Goal: Task Accomplishment & Management: Manage account settings

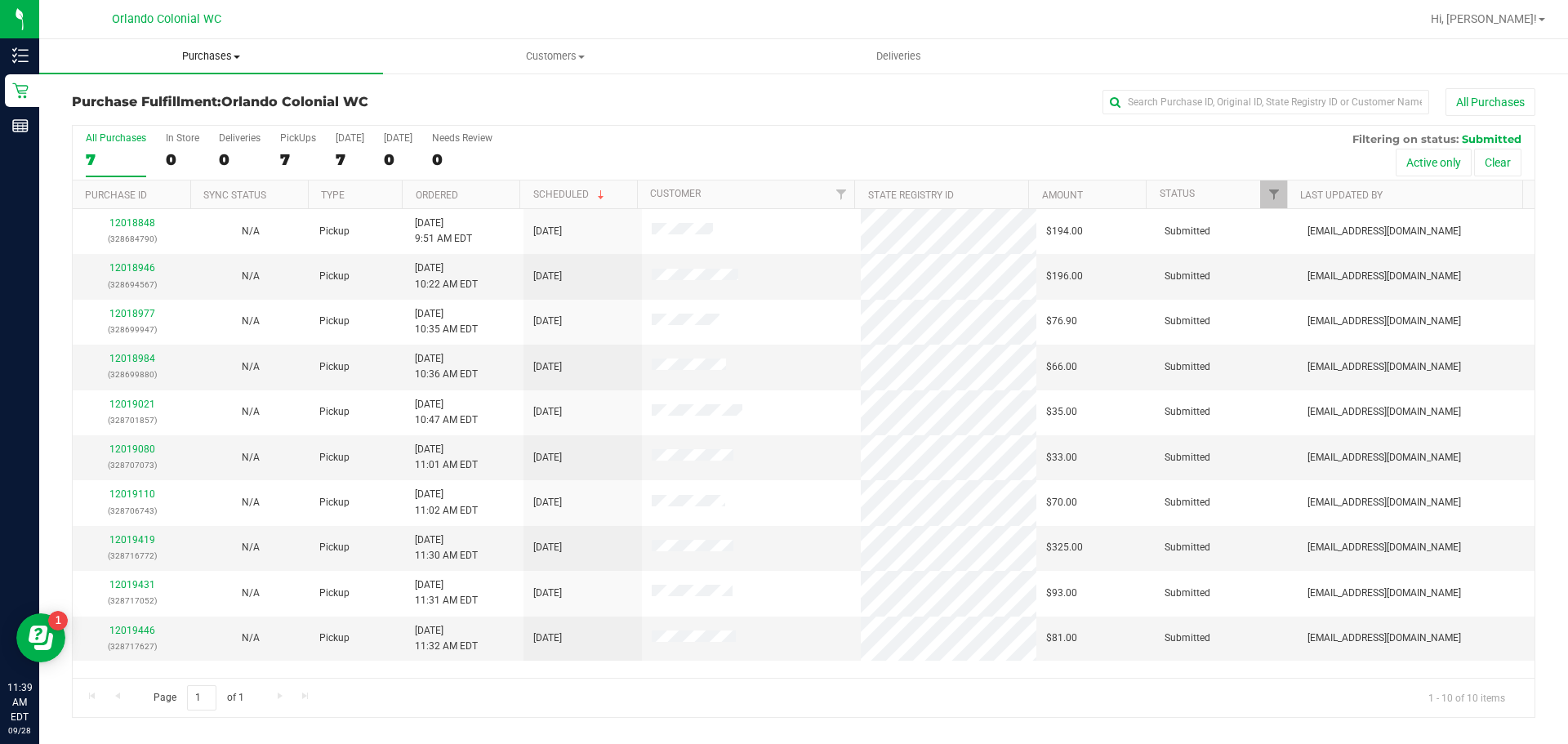
click at [219, 50] on span "Purchases" at bounding box center [211, 57] width 344 height 15
click at [172, 111] on li "Fulfillment" at bounding box center [211, 118] width 344 height 20
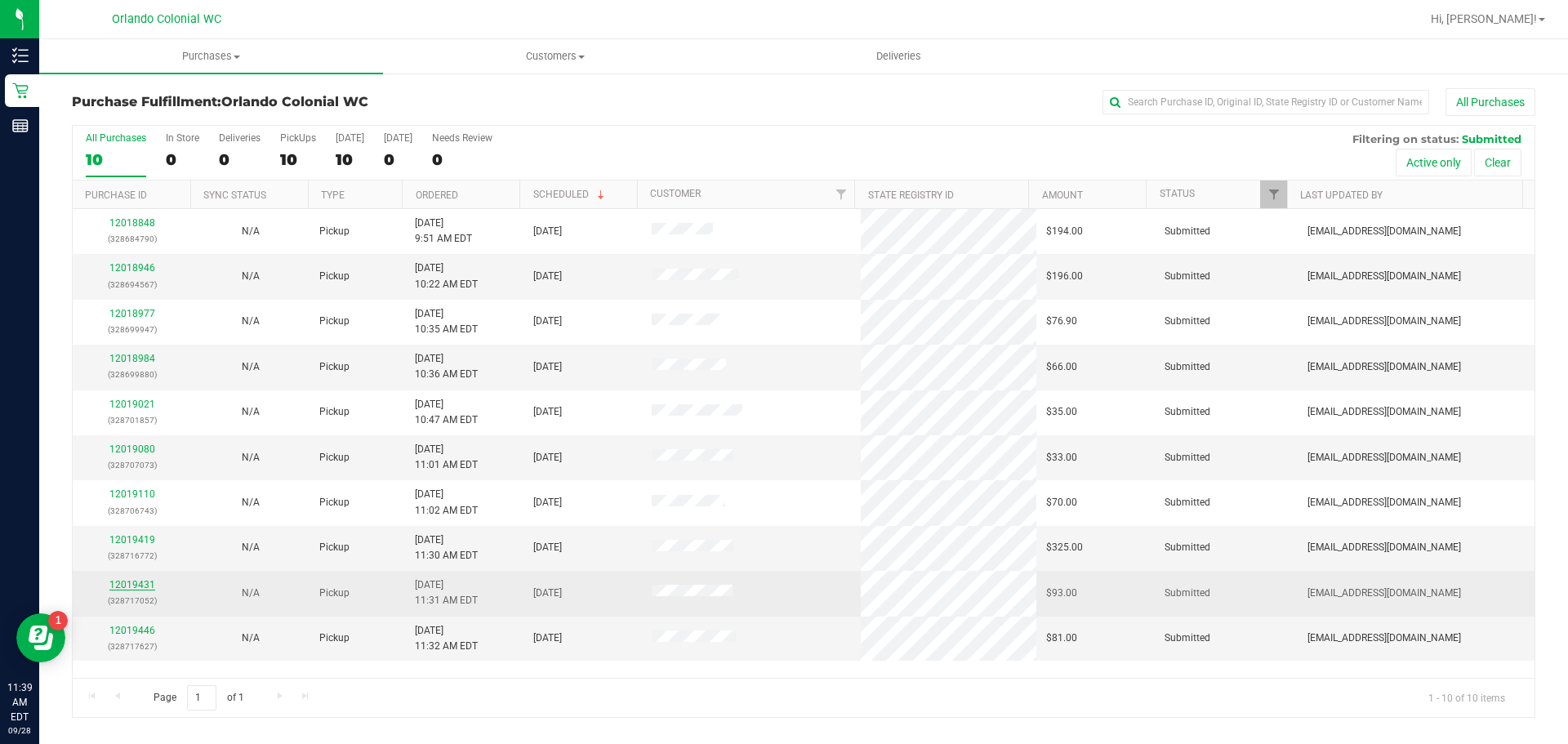
click at [135, 586] on link "12019431" at bounding box center [132, 585] width 46 height 11
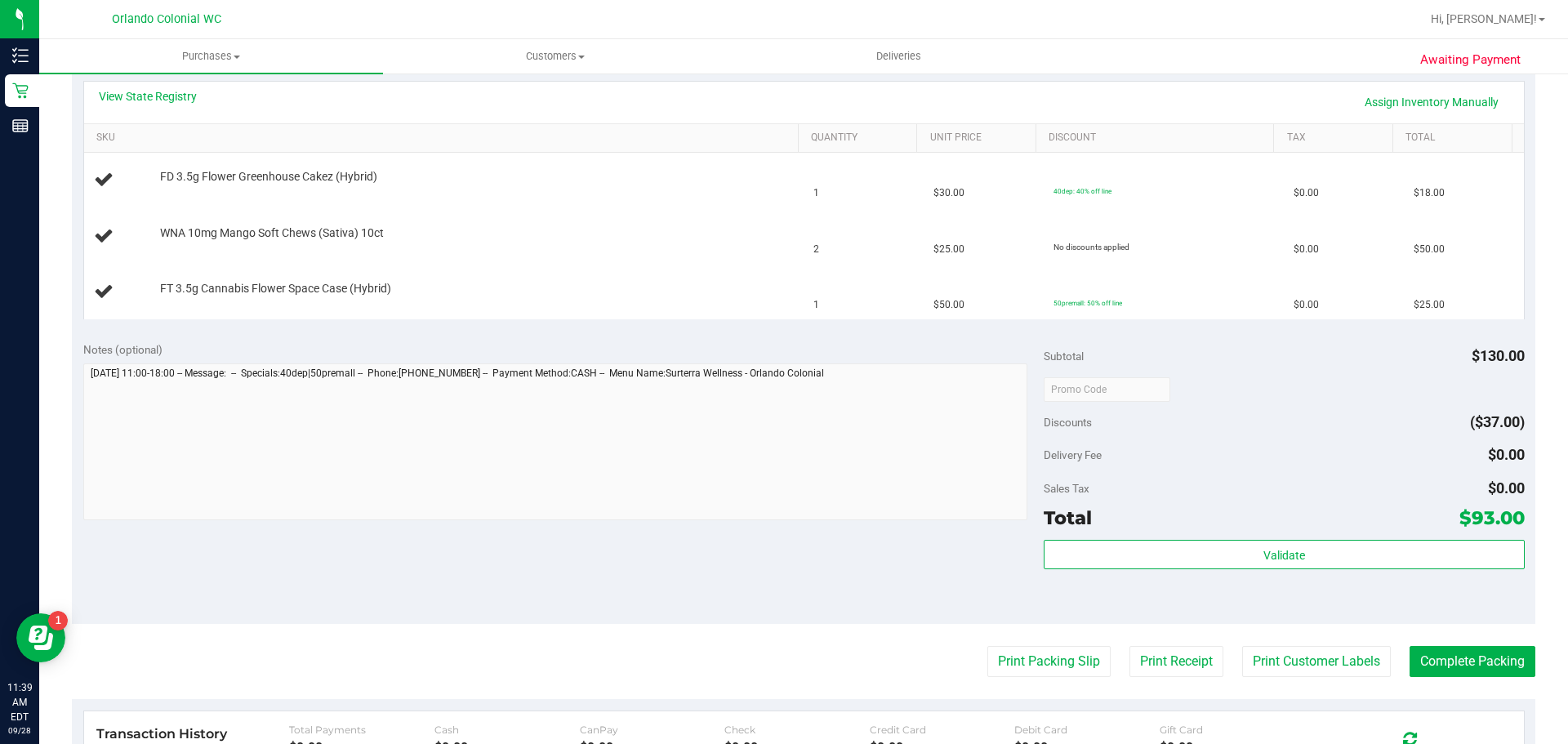
scroll to position [408, 0]
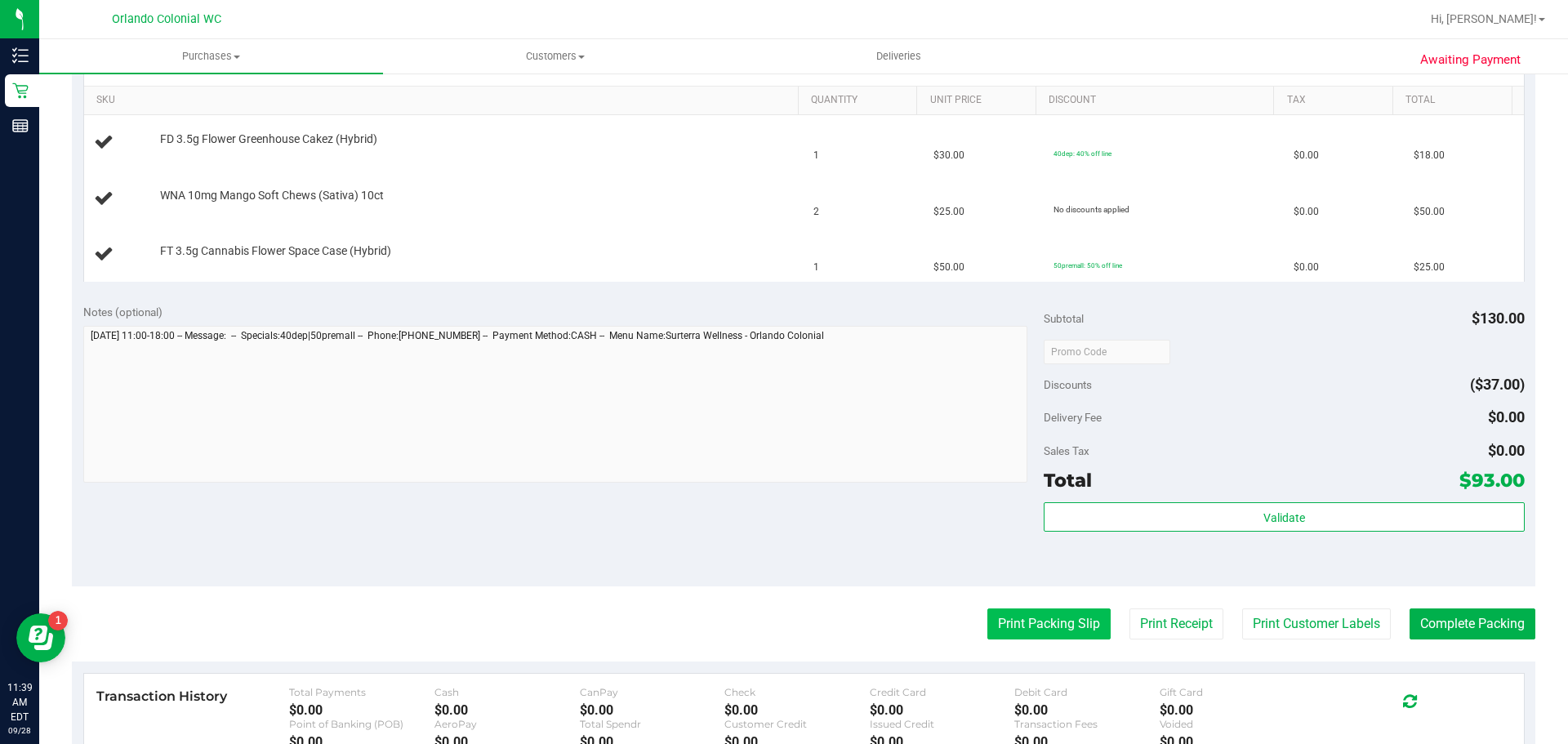
click at [1049, 613] on button "Print Packing Slip" at bounding box center [1049, 623] width 124 height 31
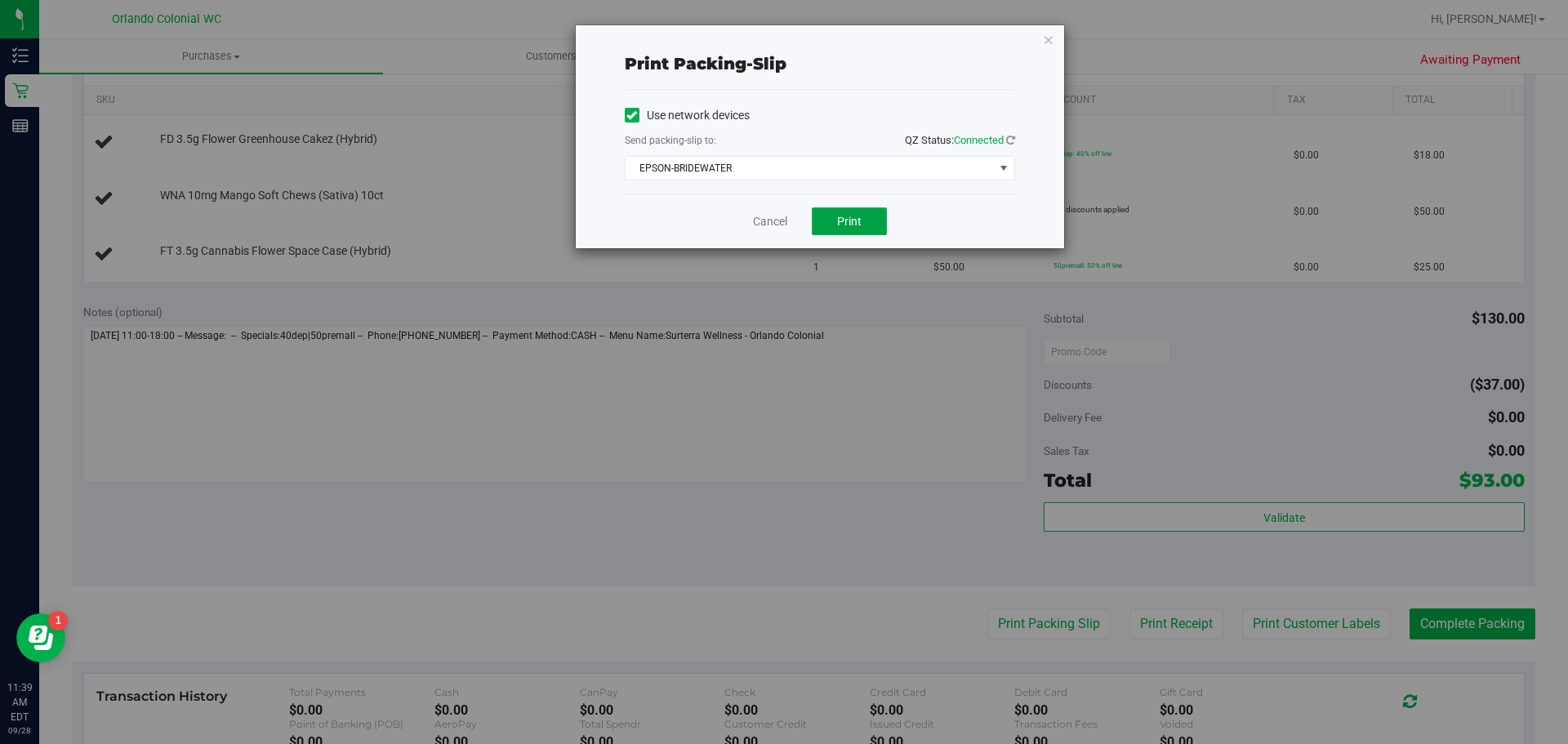
click at [829, 224] on button "Print" at bounding box center [849, 221] width 75 height 28
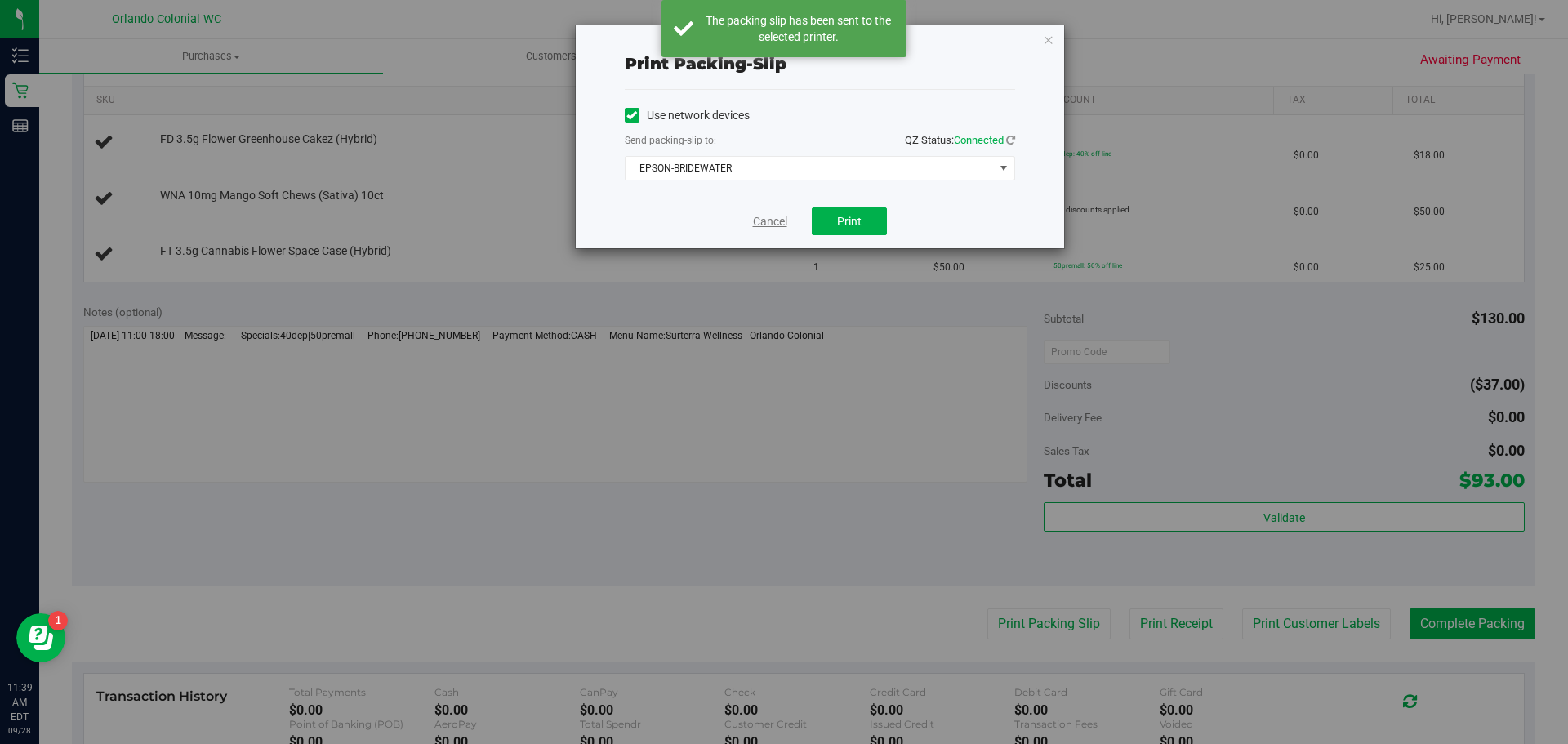
click at [776, 219] on link "Cancel" at bounding box center [770, 221] width 34 height 17
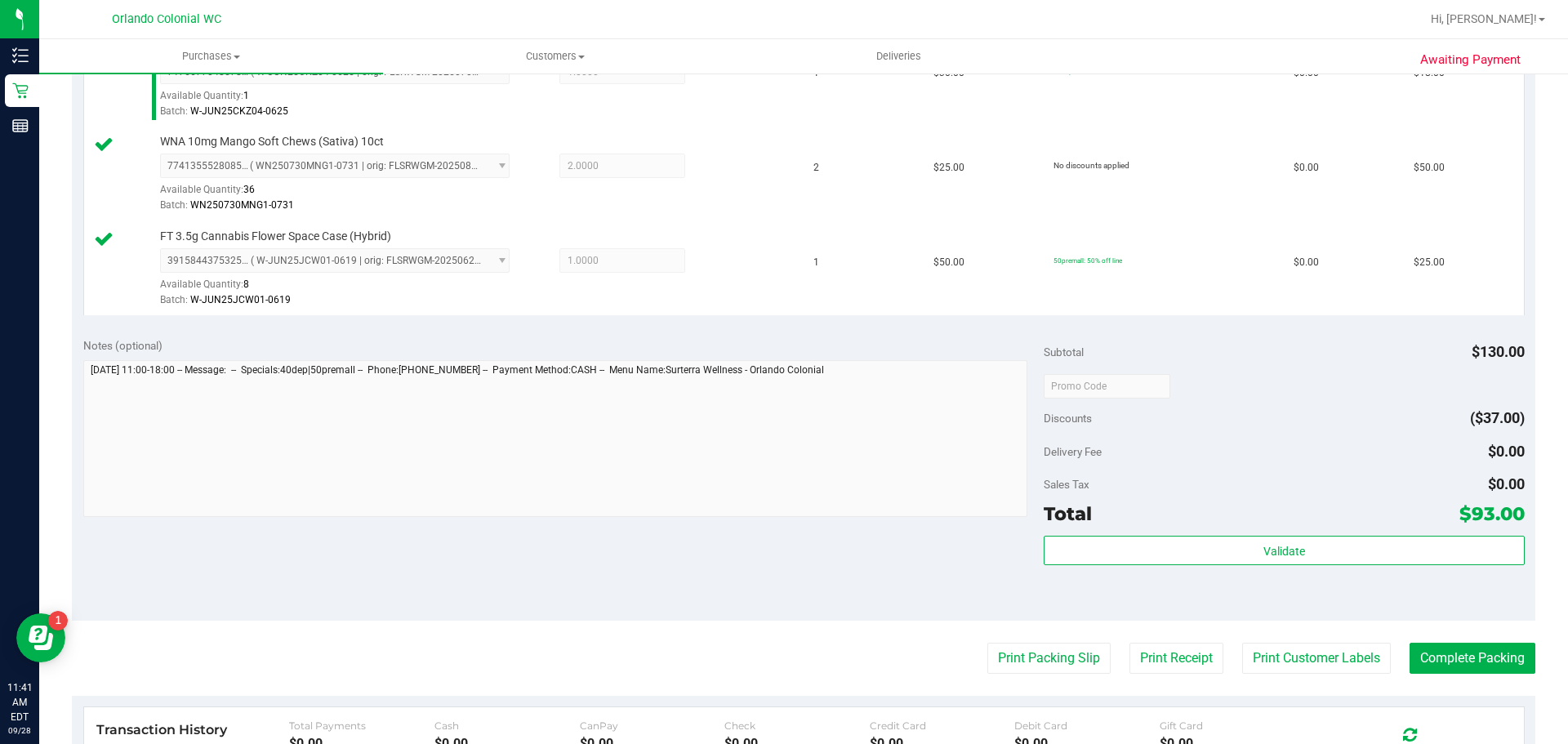
scroll to position [489, 0]
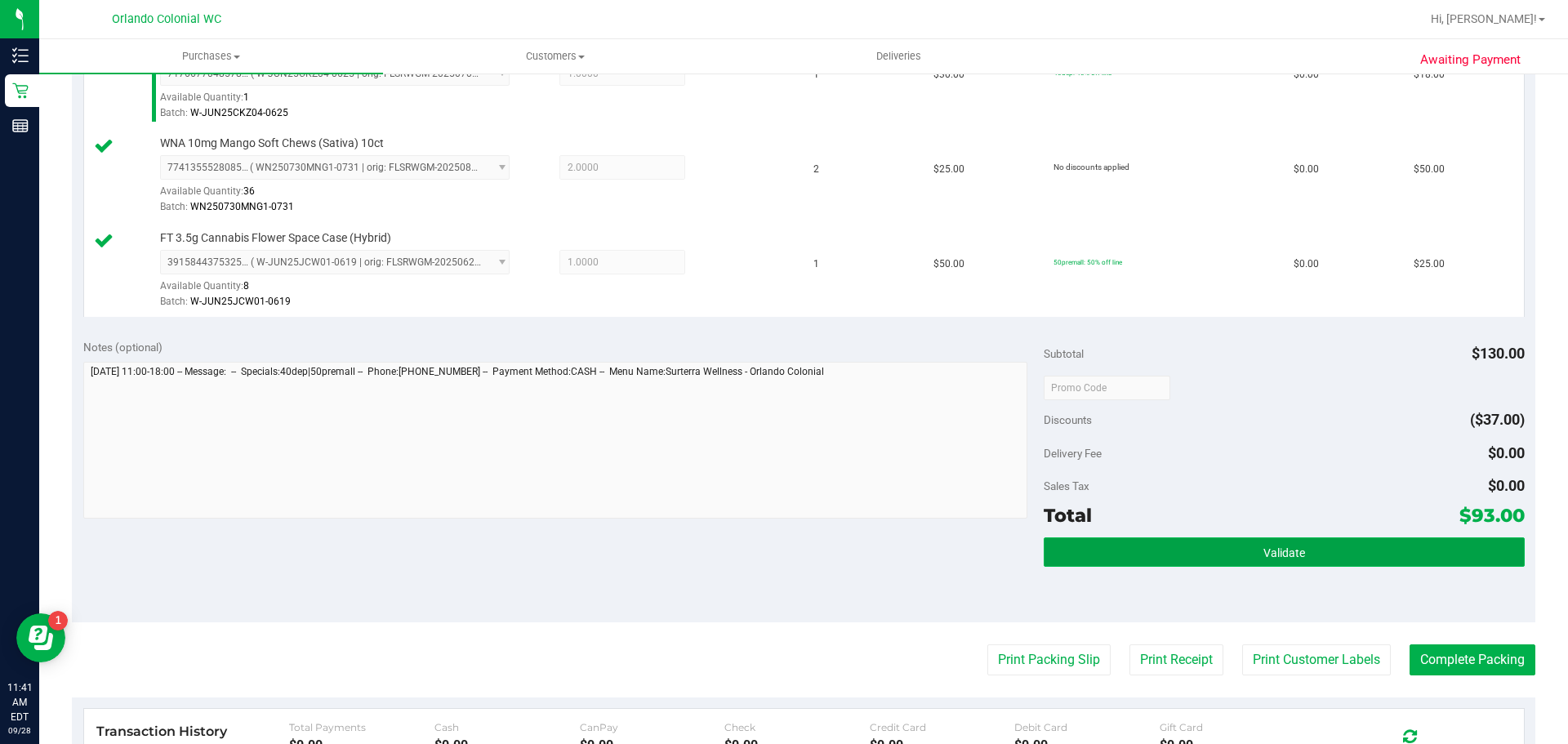
click at [1158, 561] on button "Validate" at bounding box center [1284, 552] width 480 height 30
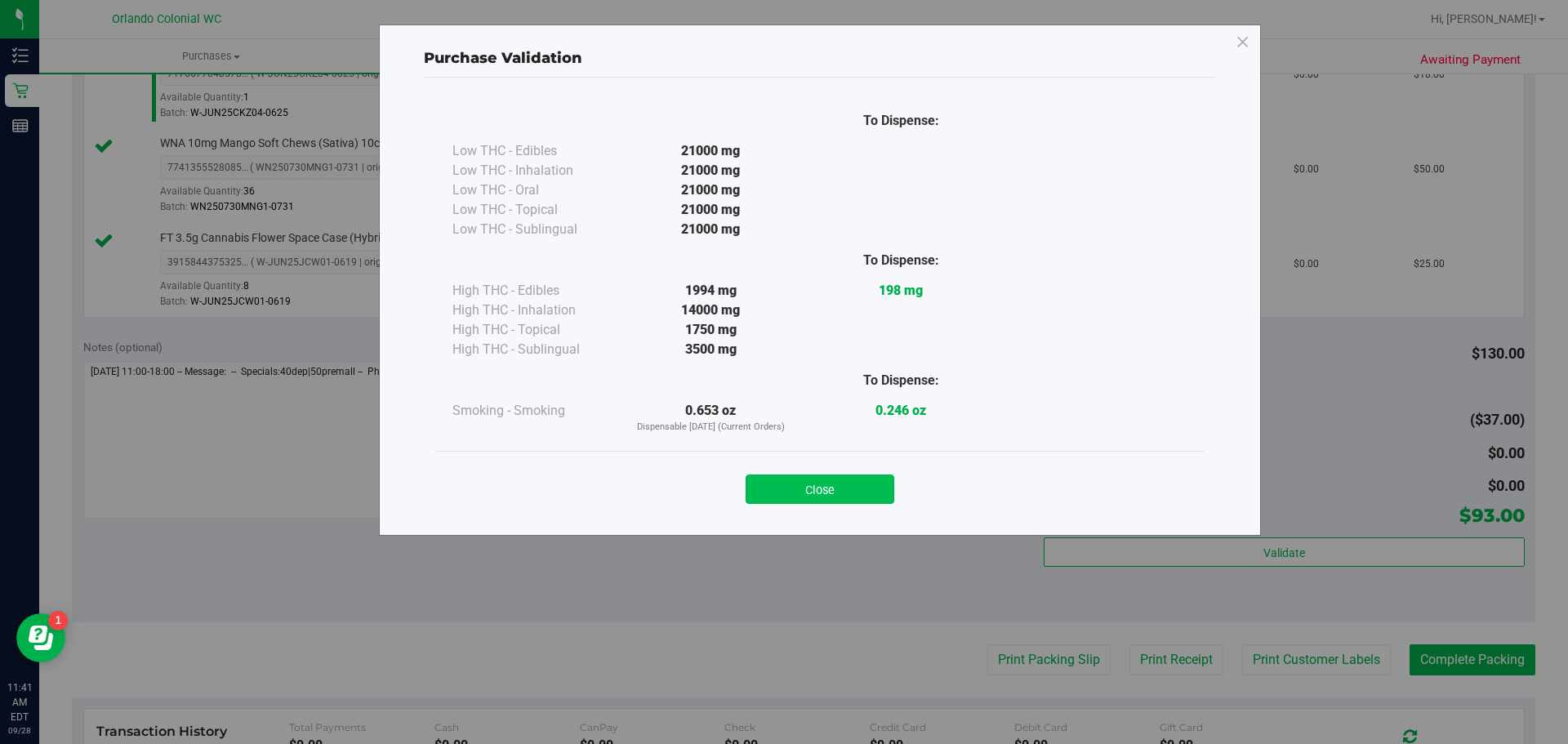
click at [870, 489] on button "Close" at bounding box center [820, 489] width 149 height 30
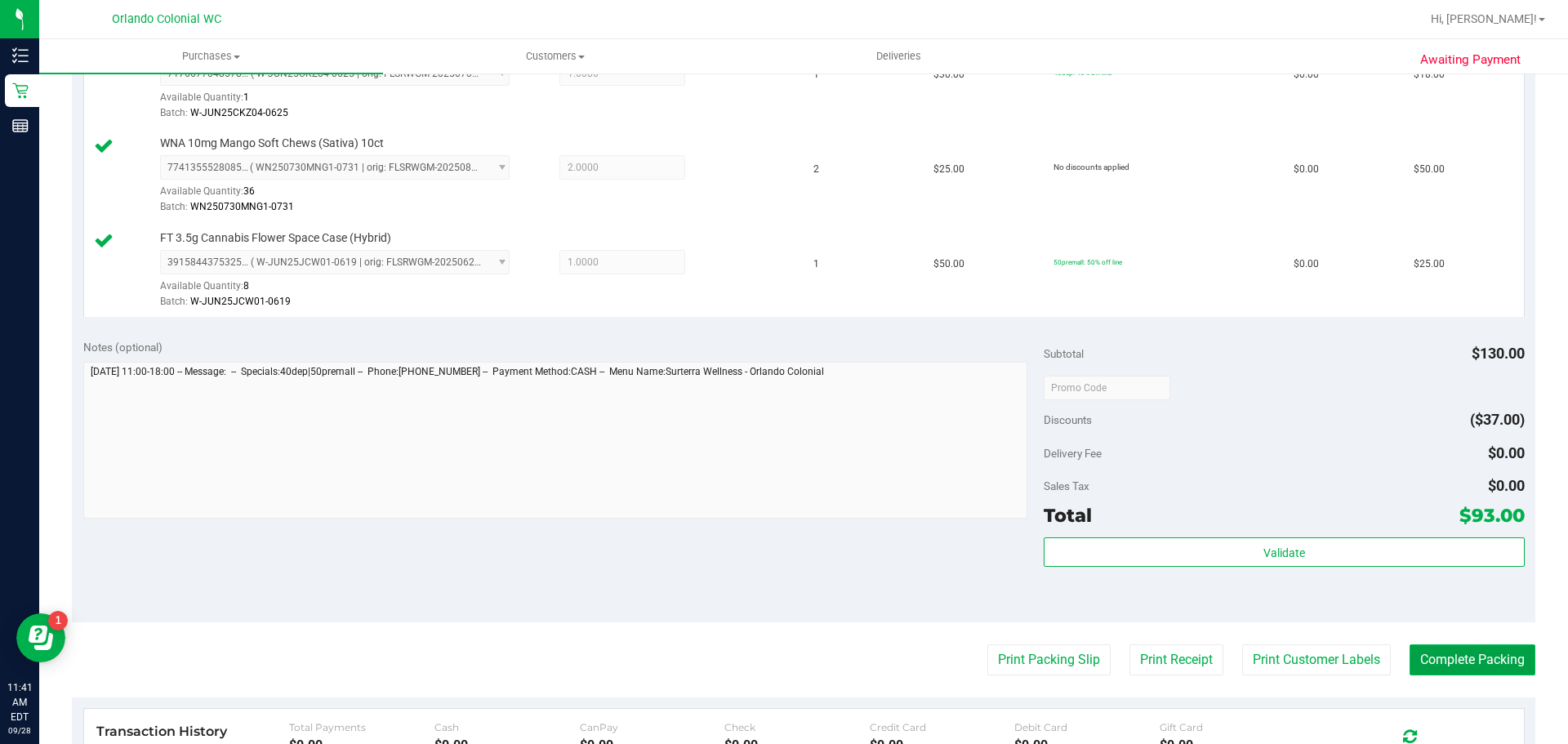
click at [1463, 657] on button "Complete Packing" at bounding box center [1472, 659] width 126 height 31
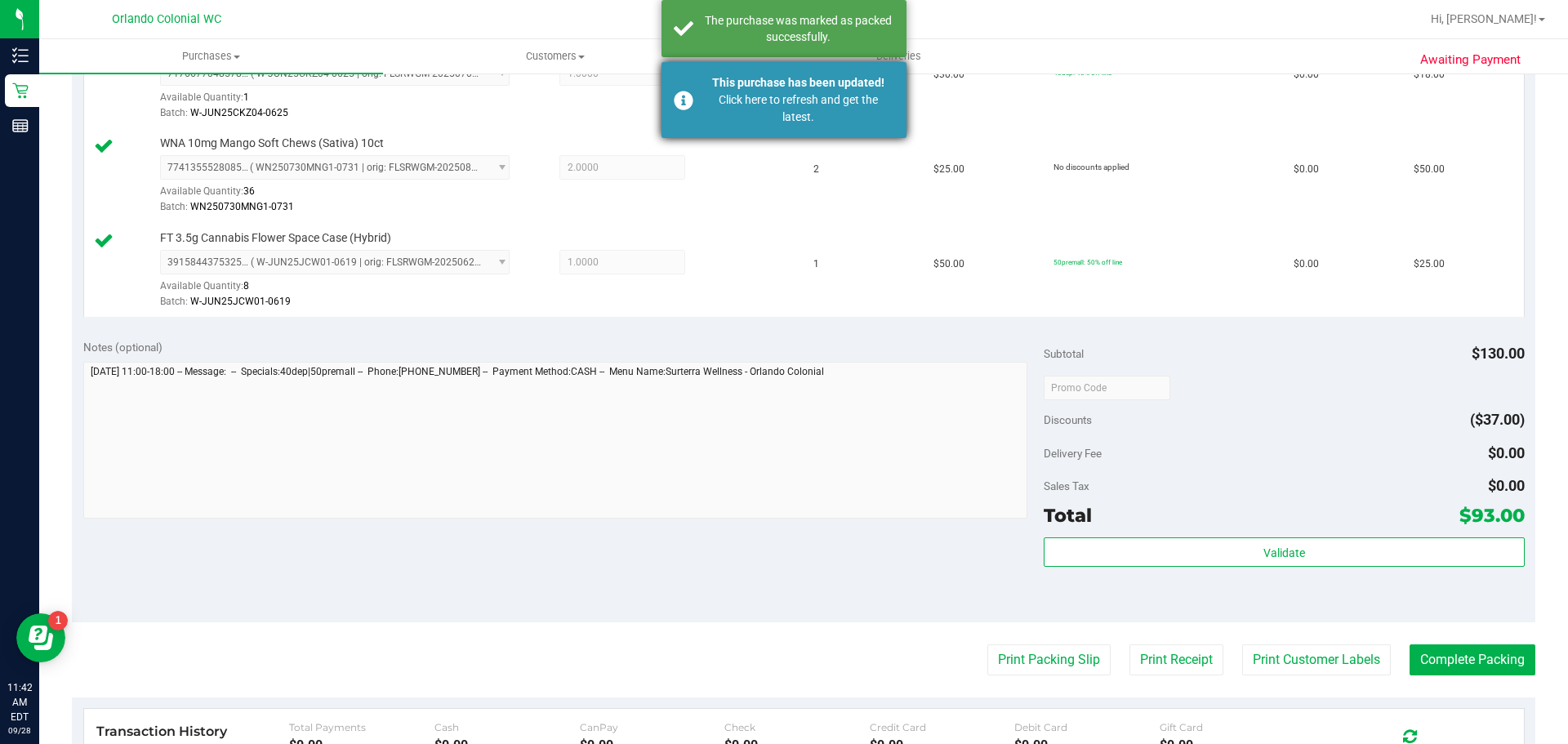
click at [722, 109] on div "Click here to refresh and get the latest." at bounding box center [798, 108] width 192 height 34
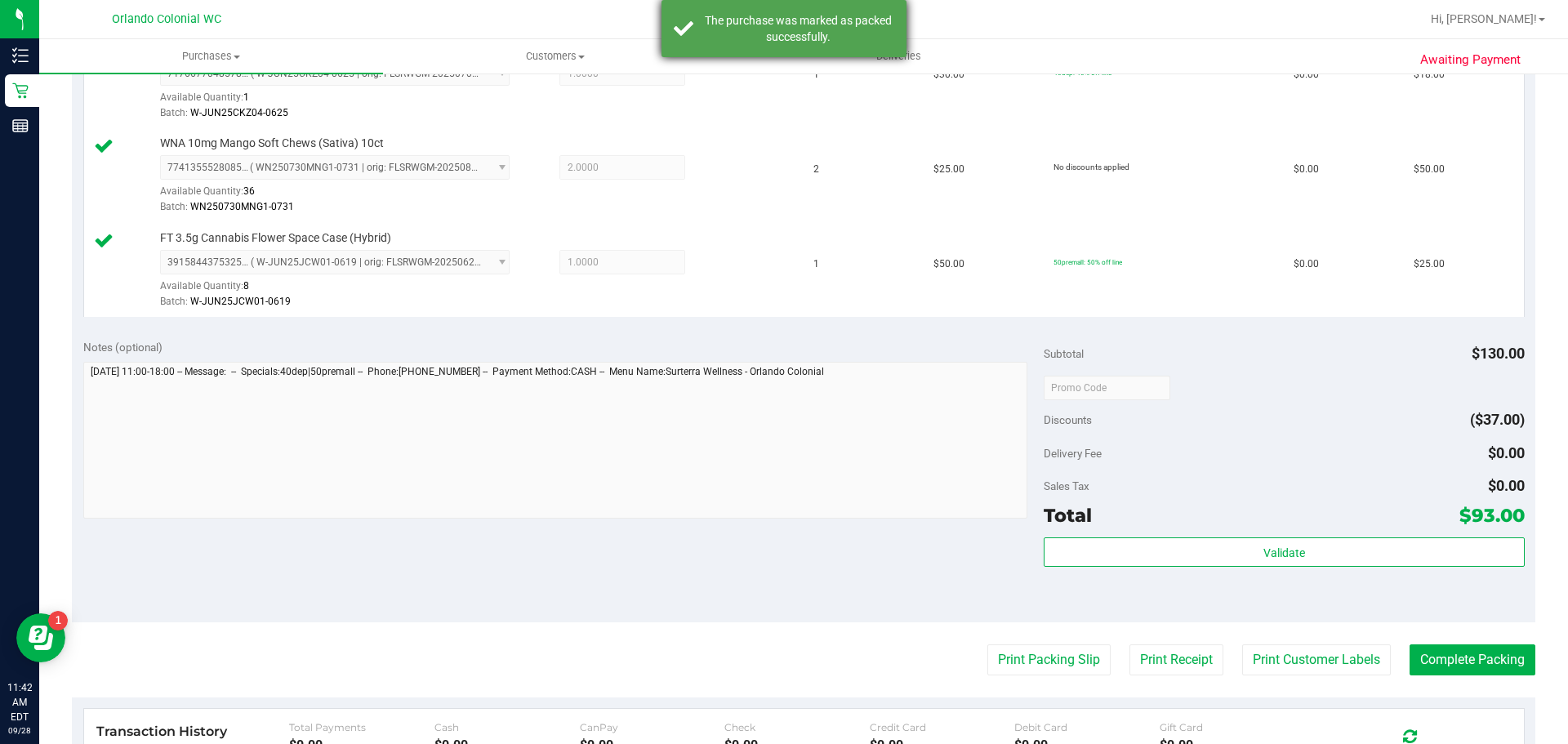
click at [709, 25] on div "The purchase was marked as packed successfully." at bounding box center [798, 28] width 192 height 33
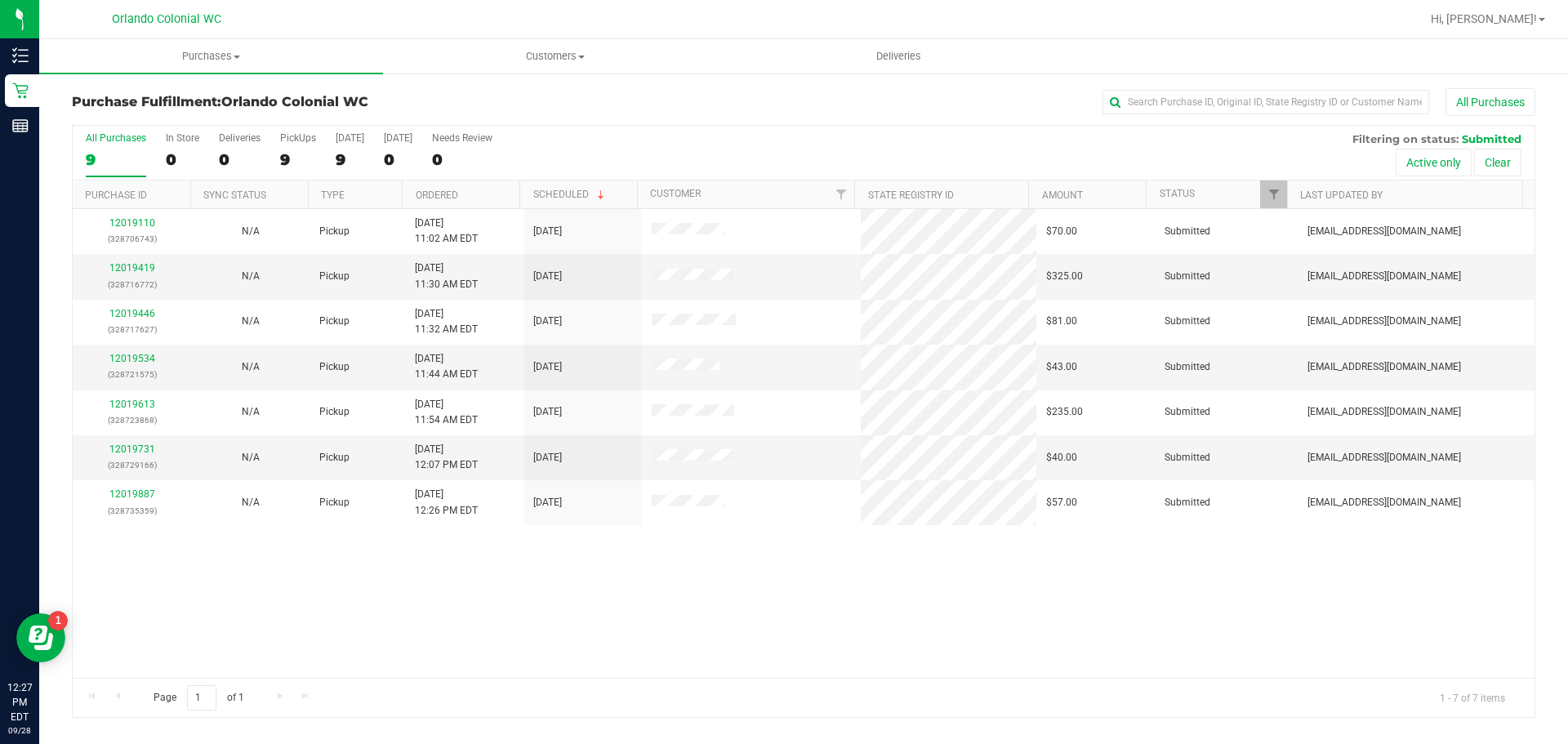
click at [365, 576] on div "12019110 (328706743) N/A Pickup [DATE] 11:02 AM EDT 9/28/2025 $70.00 Submitted …" at bounding box center [804, 444] width 1462 height 469
click at [339, 561] on div "12019110 (328706743) N/A Pickup [DATE] 11:02 AM EDT 9/28/2025 $70.00 Submitted …" at bounding box center [804, 444] width 1462 height 469
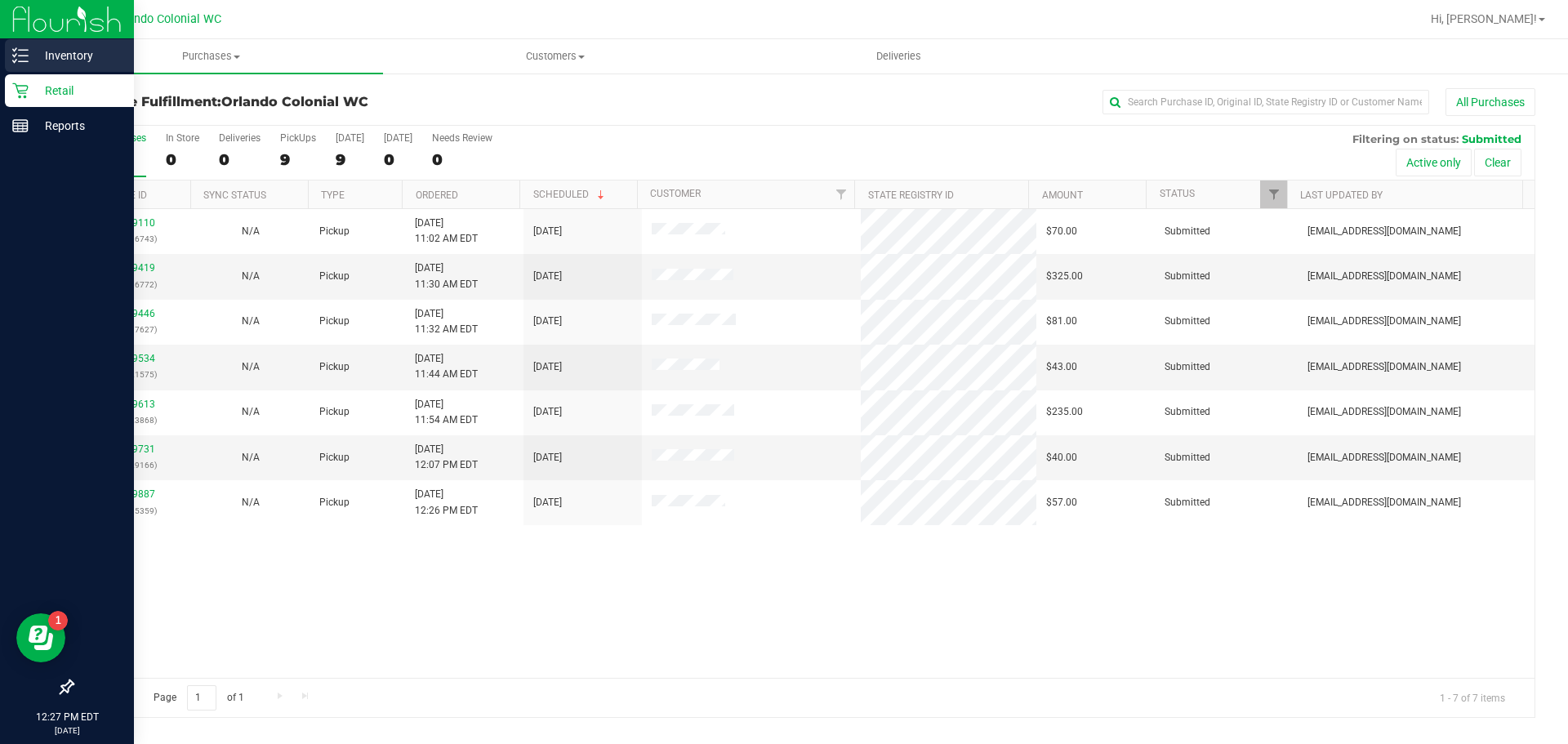
click at [34, 59] on p "Inventory" at bounding box center [77, 55] width 98 height 20
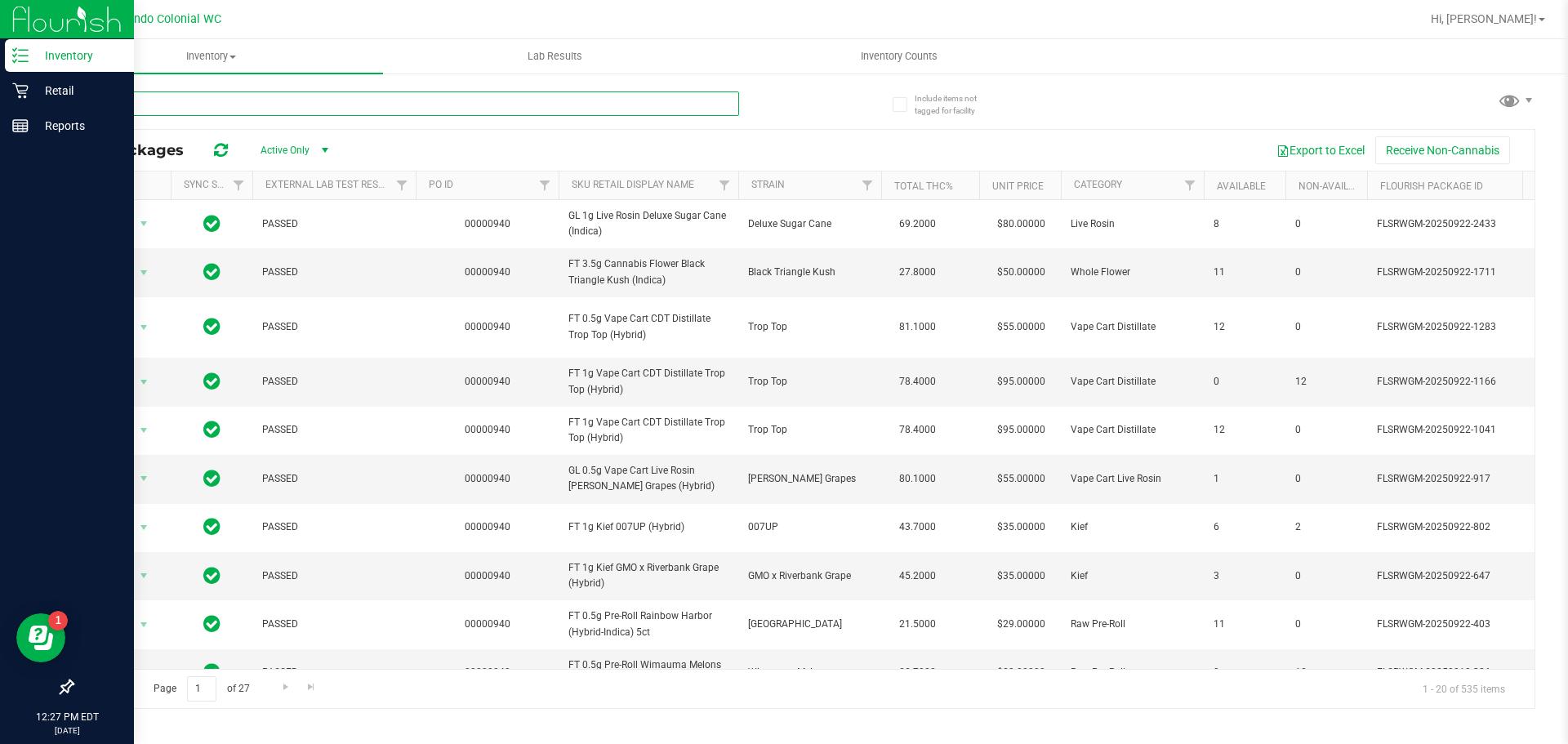
click at [219, 103] on input "text" at bounding box center [405, 103] width 668 height 24
paste input "FT 3.5g Cannabis Flower White Hot Guava 14 x Black Velvet (Hybrid)"
type input "FT 3.5g Cannabis Flower White Hot Guava 14 x Black Velvet (Hybrid)"
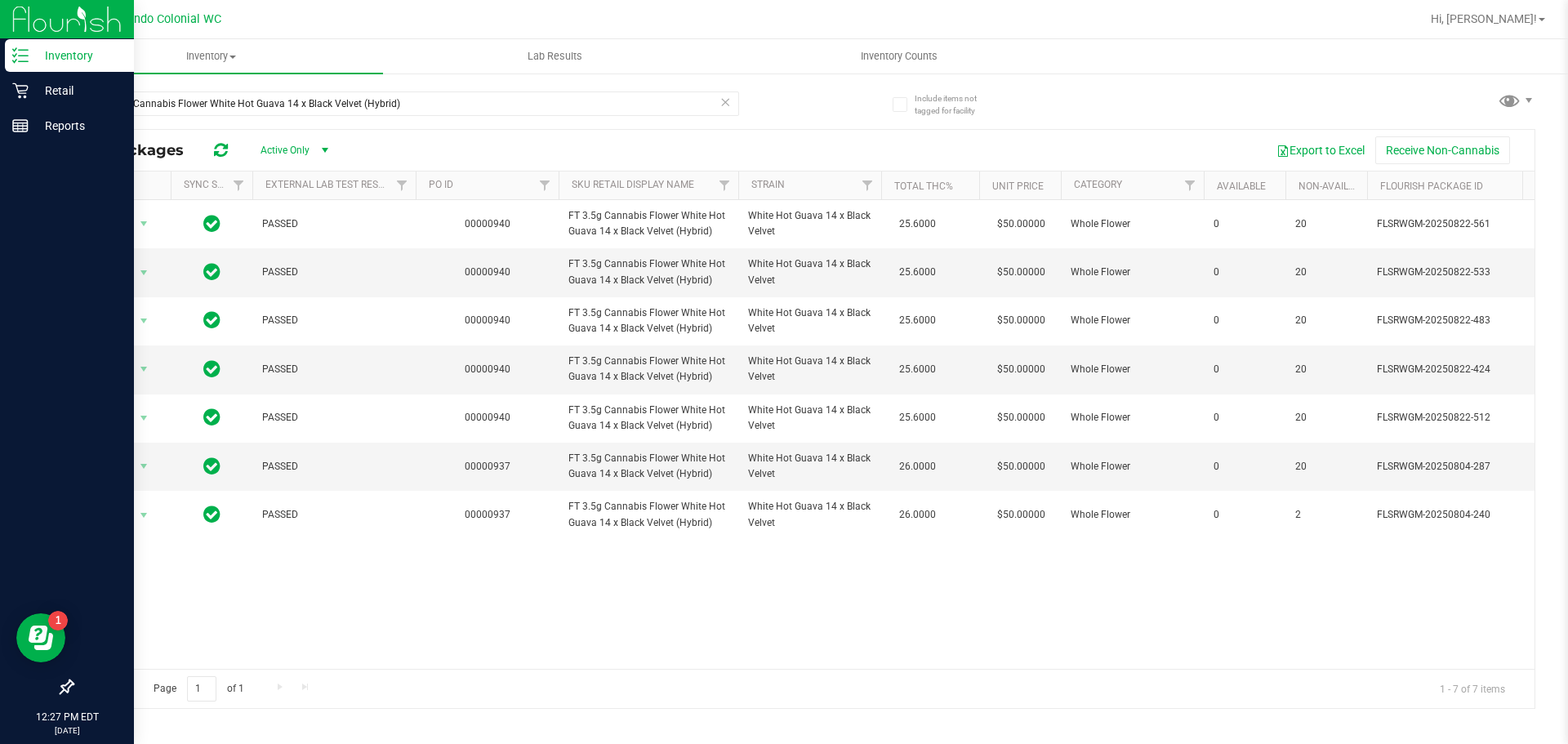
drag, startPoint x: 769, startPoint y: 670, endPoint x: 990, endPoint y: 670, distance: 221.0
click at [990, 670] on div "Page 1 of 1 1 - 7 of 7 items" at bounding box center [804, 688] width 1462 height 39
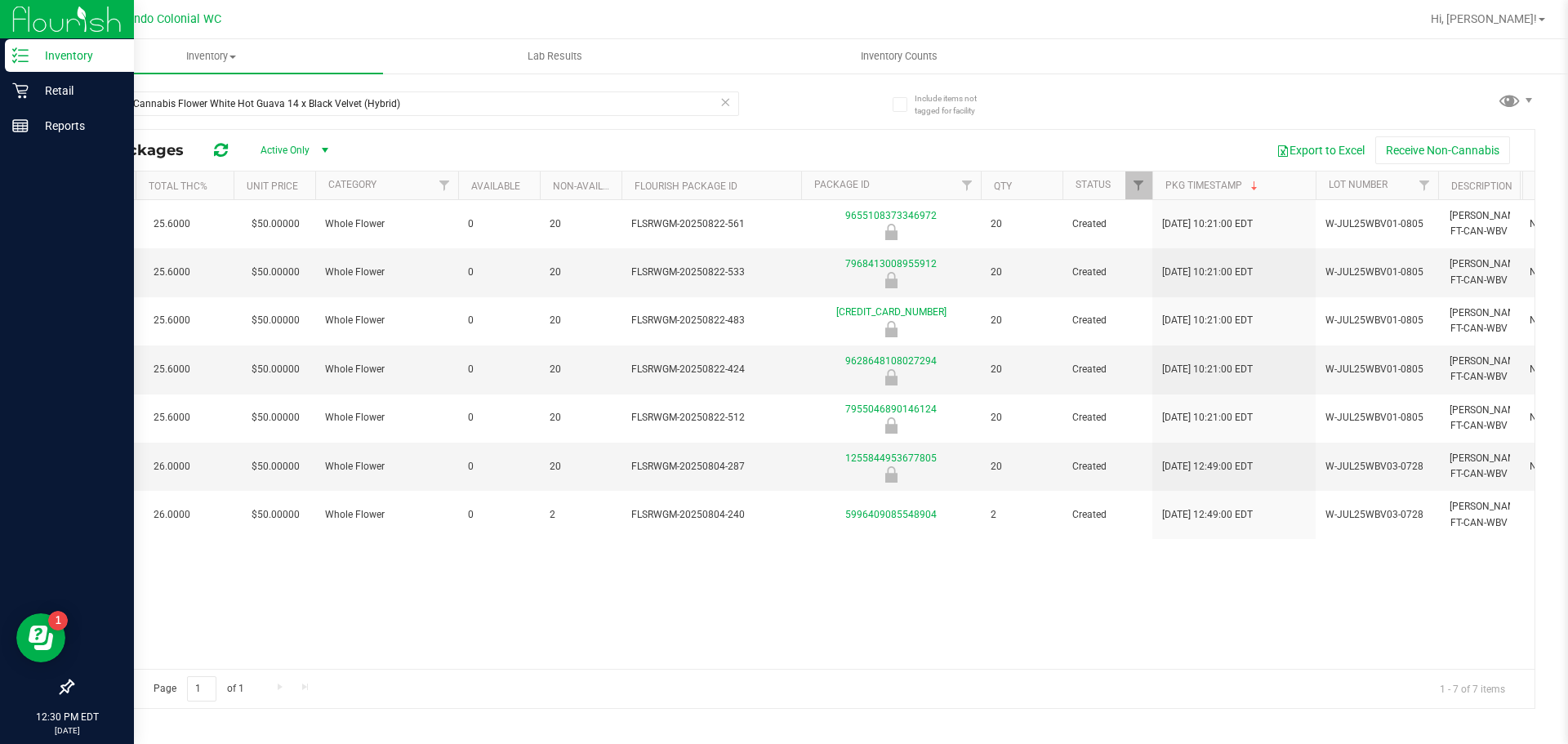
scroll to position [0, 654]
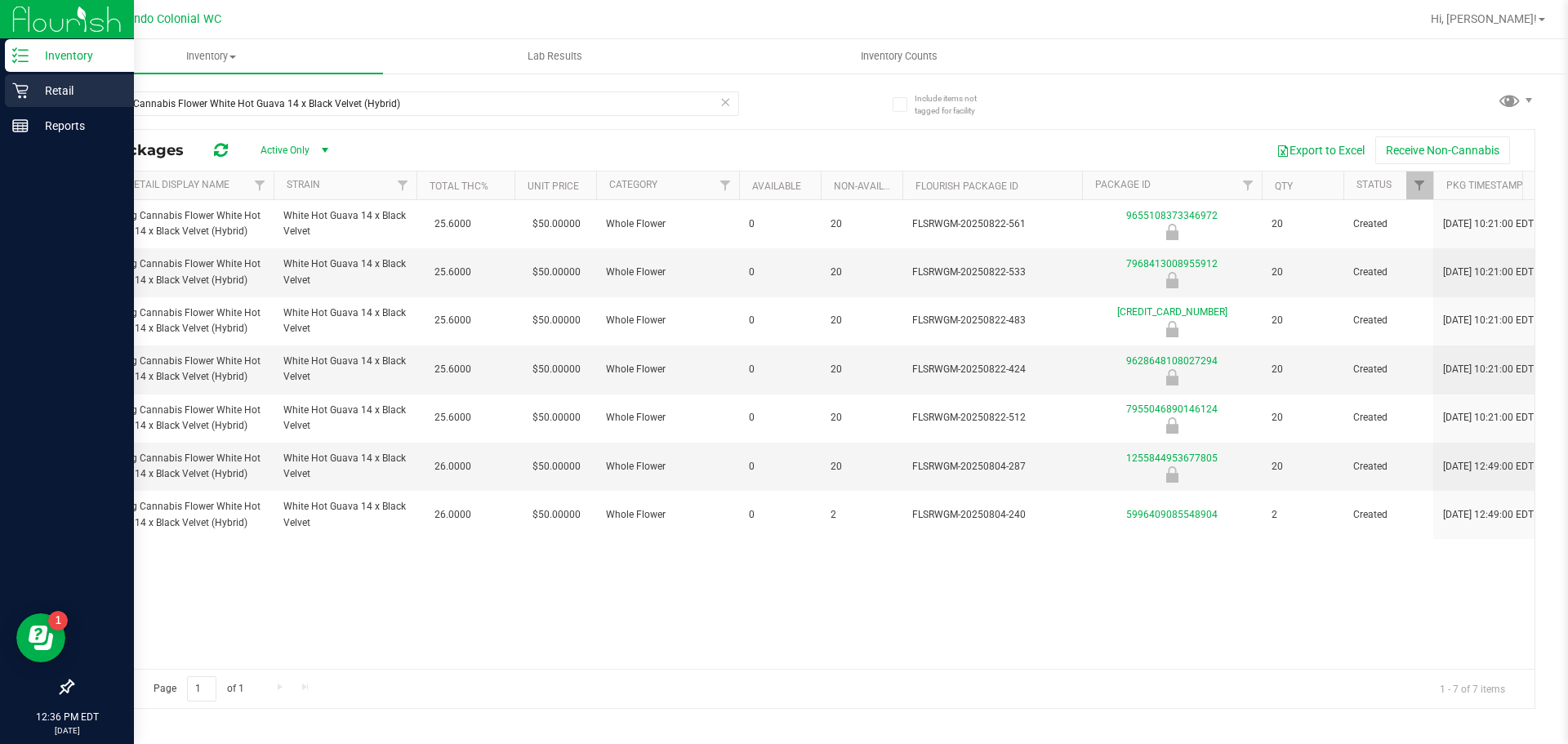
drag, startPoint x: 31, startPoint y: 88, endPoint x: 44, endPoint y: 89, distance: 13.0
click at [31, 88] on p "Retail" at bounding box center [77, 90] width 98 height 20
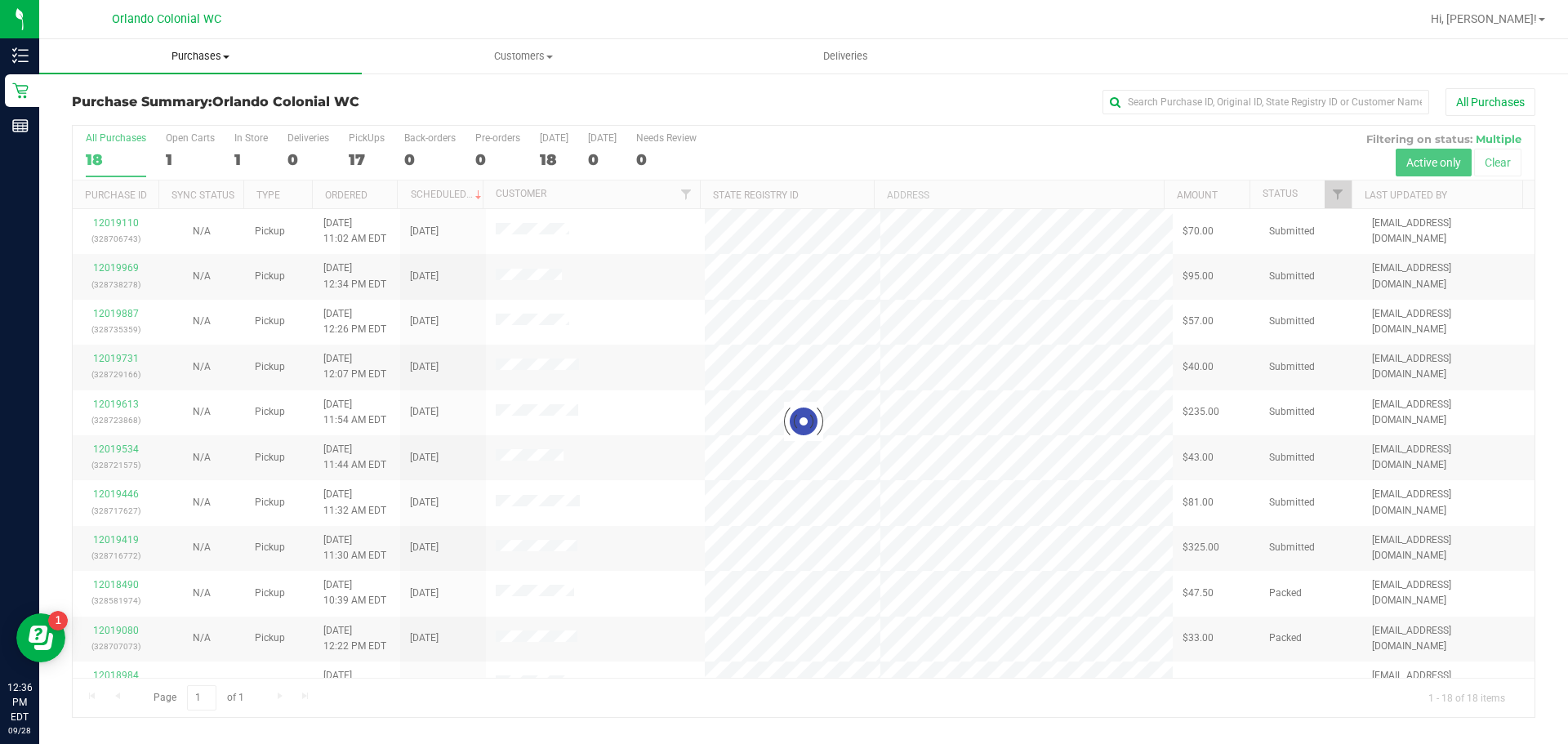
click at [185, 60] on span "Purchases" at bounding box center [200, 57] width 323 height 15
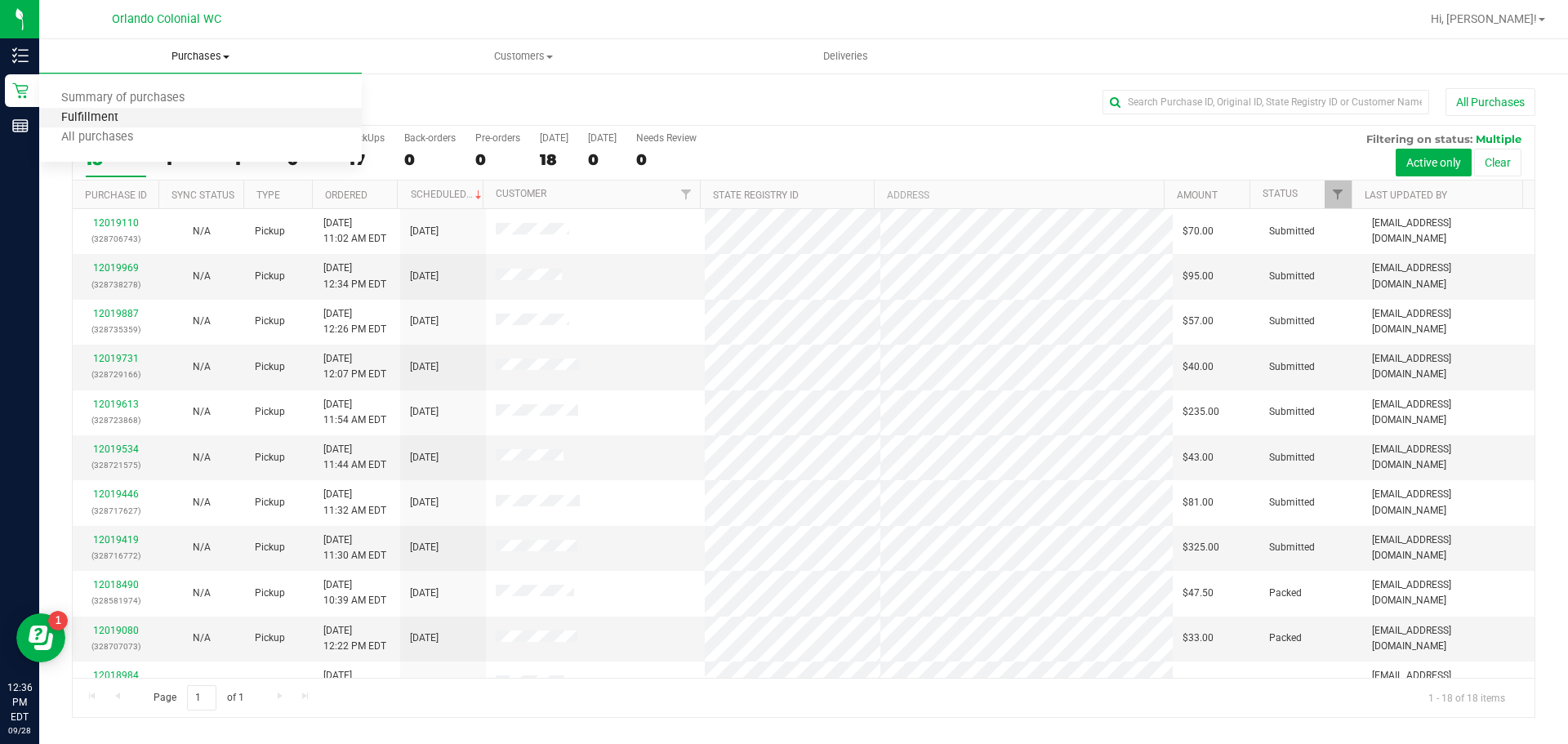
click at [104, 119] on span "Fulfillment" at bounding box center [89, 117] width 101 height 14
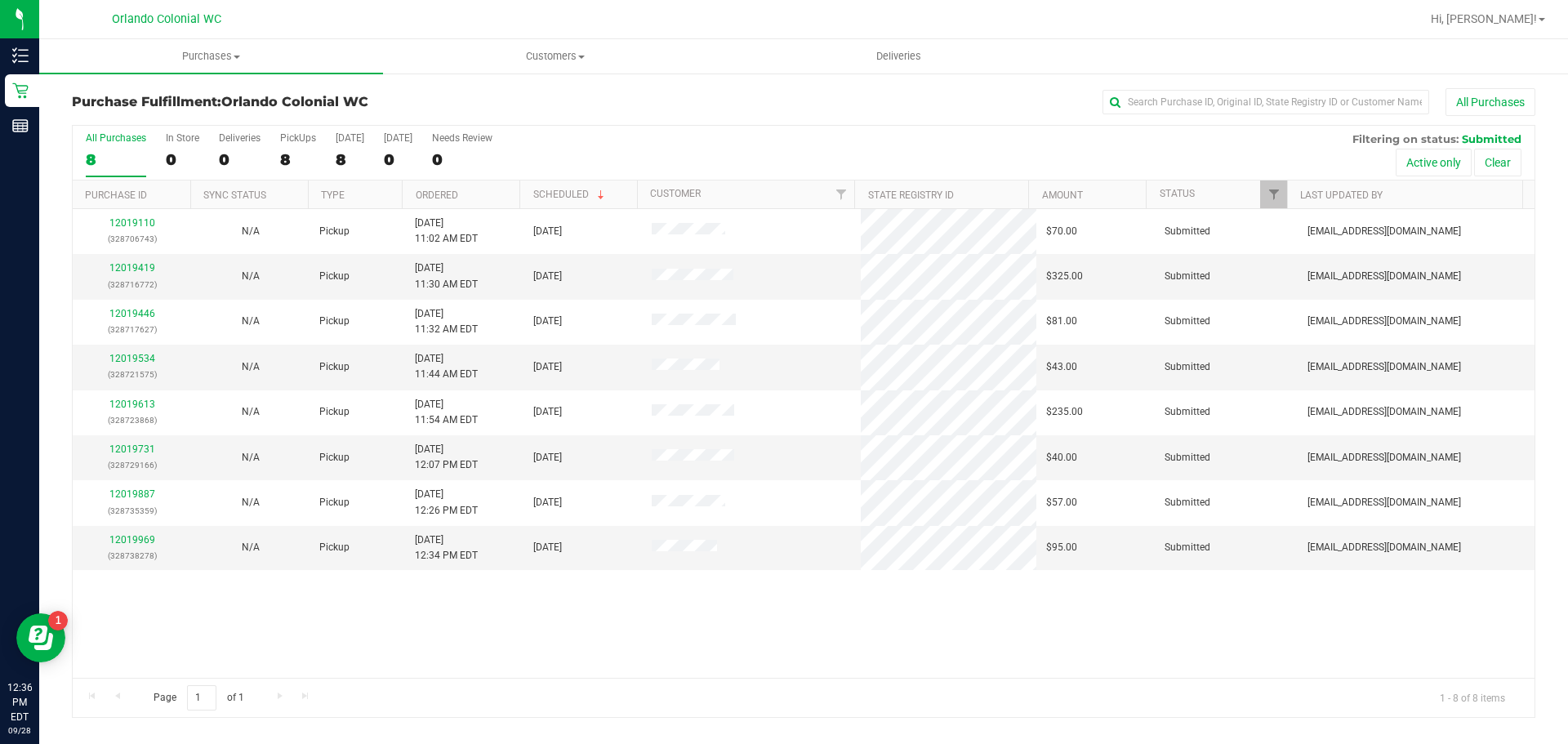
click at [906, 603] on div "12019110 (328706743) N/A Pickup [DATE] 11:02 AM EDT 9/28/2025 $70.00 Submitted …" at bounding box center [804, 444] width 1462 height 469
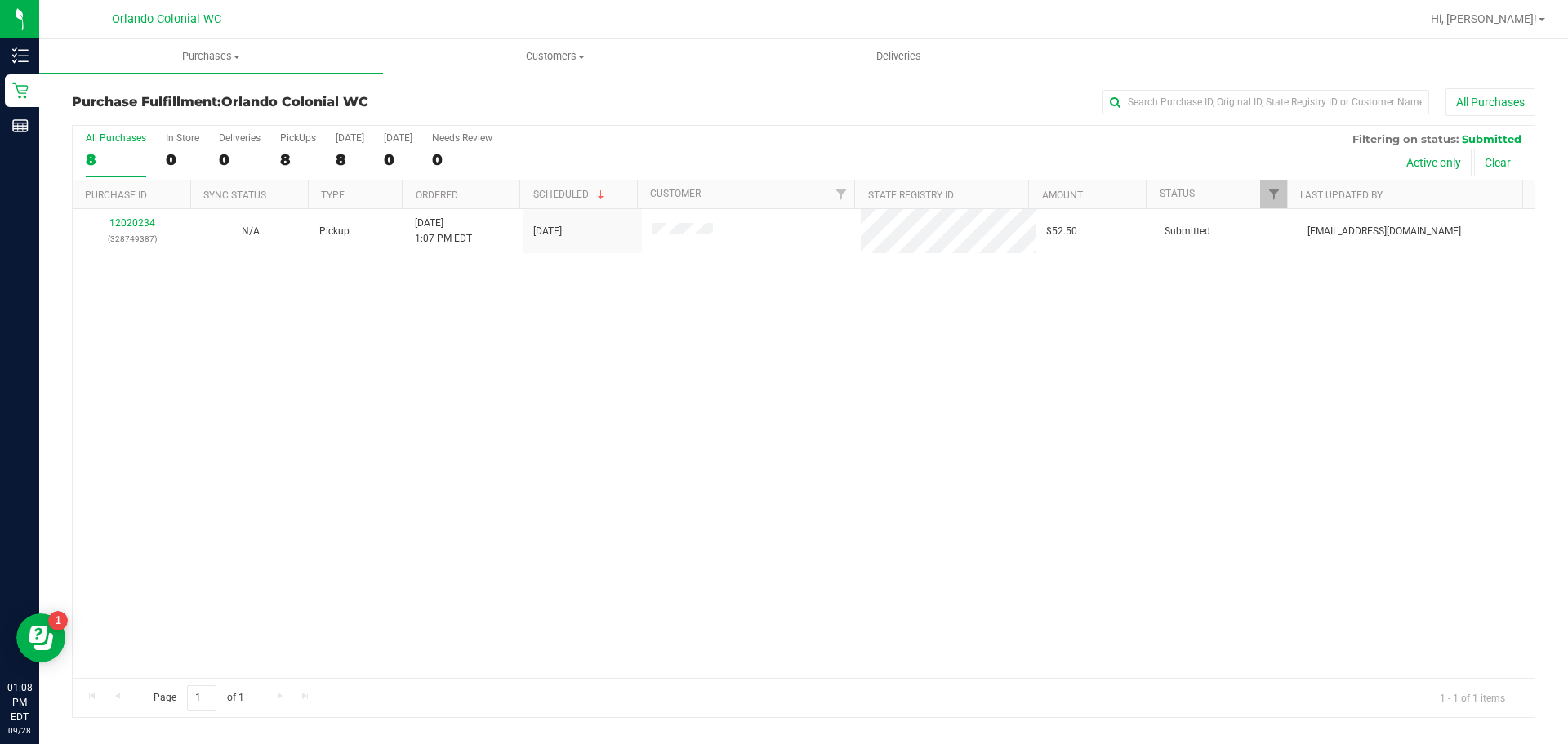
click at [582, 406] on div "12020234 (328749387) N/A Pickup [DATE] 1:07 PM EDT 9/28/2025 $52.50 Submitted […" at bounding box center [804, 444] width 1462 height 469
click at [609, 427] on div "12020234 (328749387) N/A Pickup [DATE] 1:07 PM EDT 9/28/2025 $52.50 Submitted […" at bounding box center [804, 444] width 1462 height 469
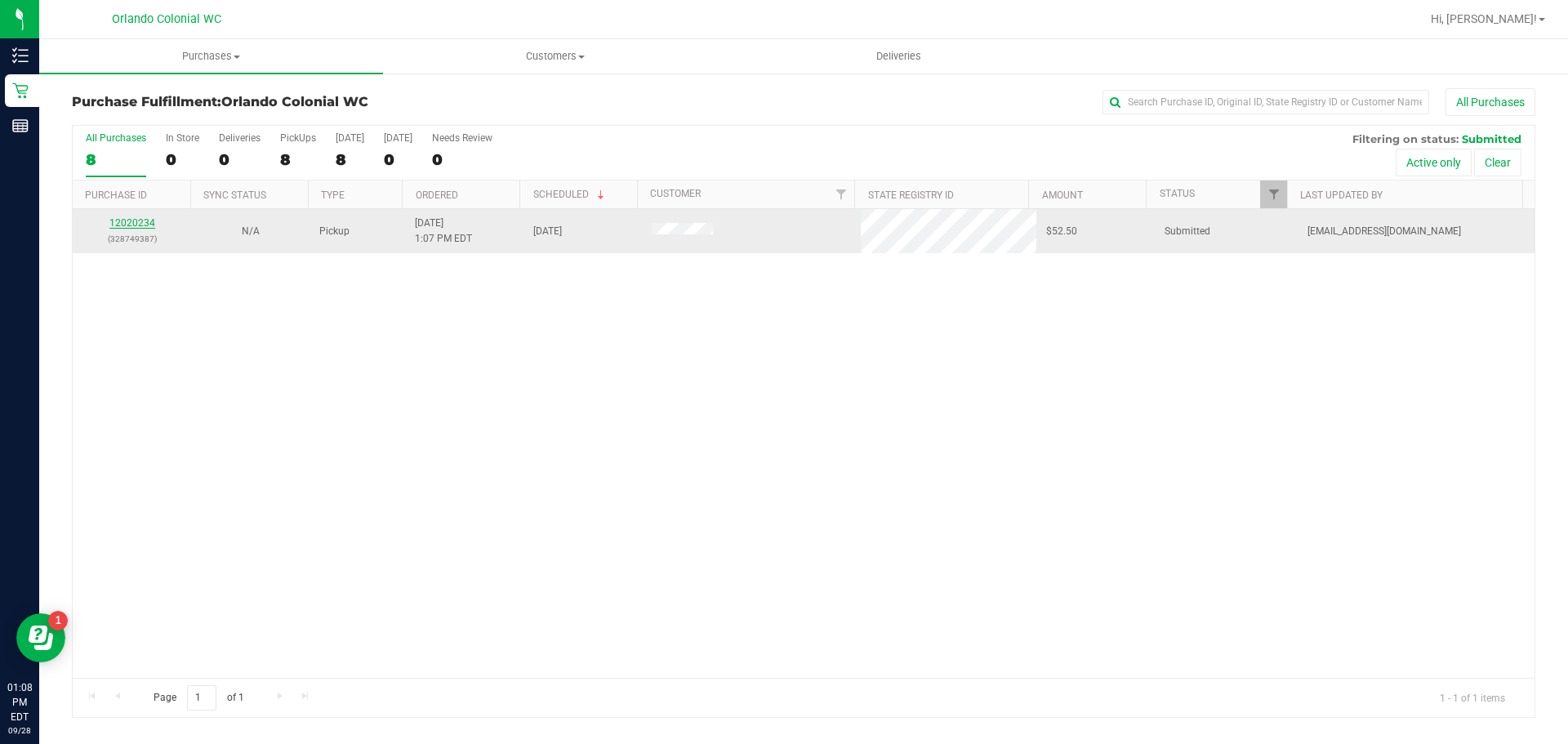
click at [141, 225] on link "12020234" at bounding box center [132, 223] width 46 height 11
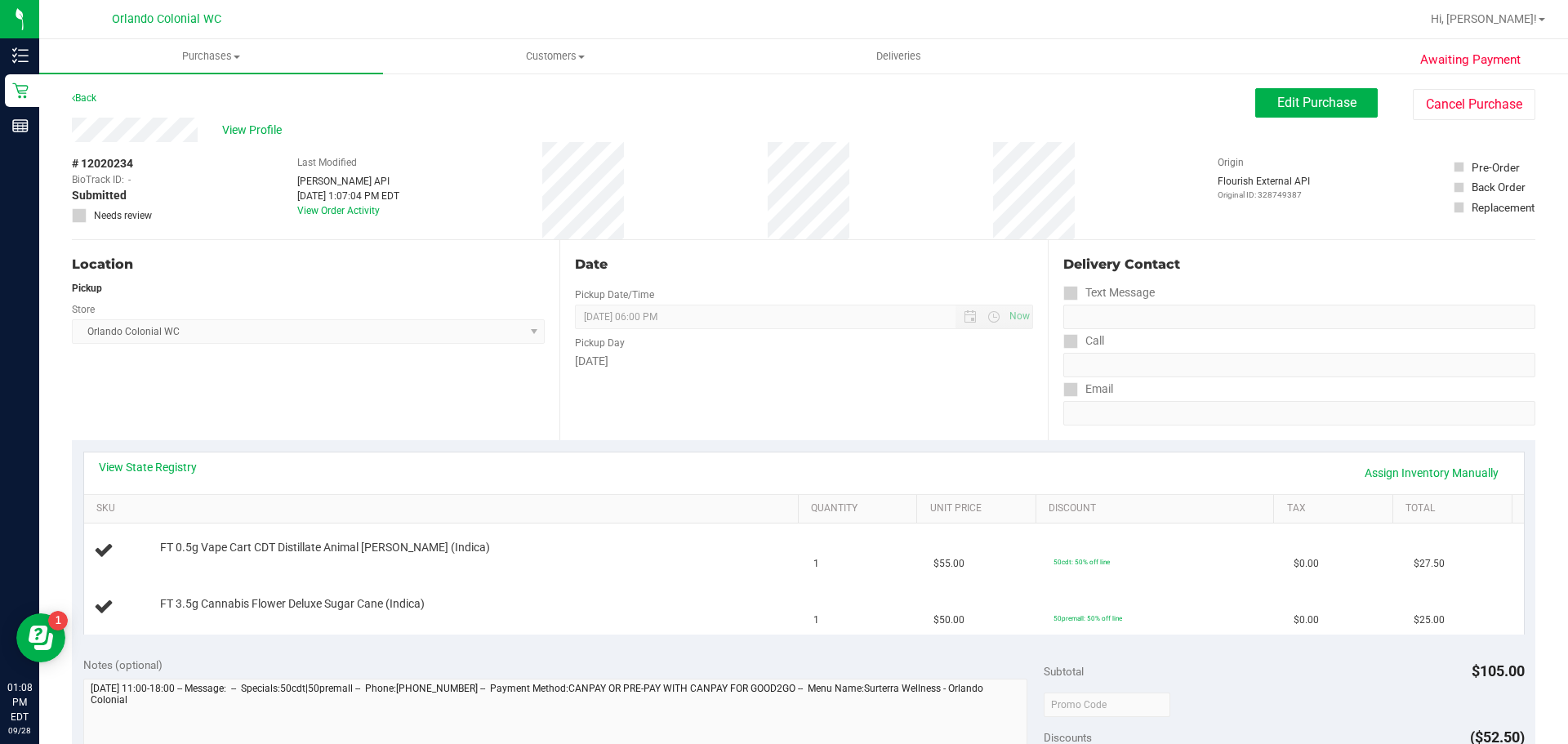
click at [792, 377] on div "Date Pickup Date/Time [DATE] Now [DATE] 06:00 PM Now Pickup Day [DATE]" at bounding box center [804, 339] width 487 height 200
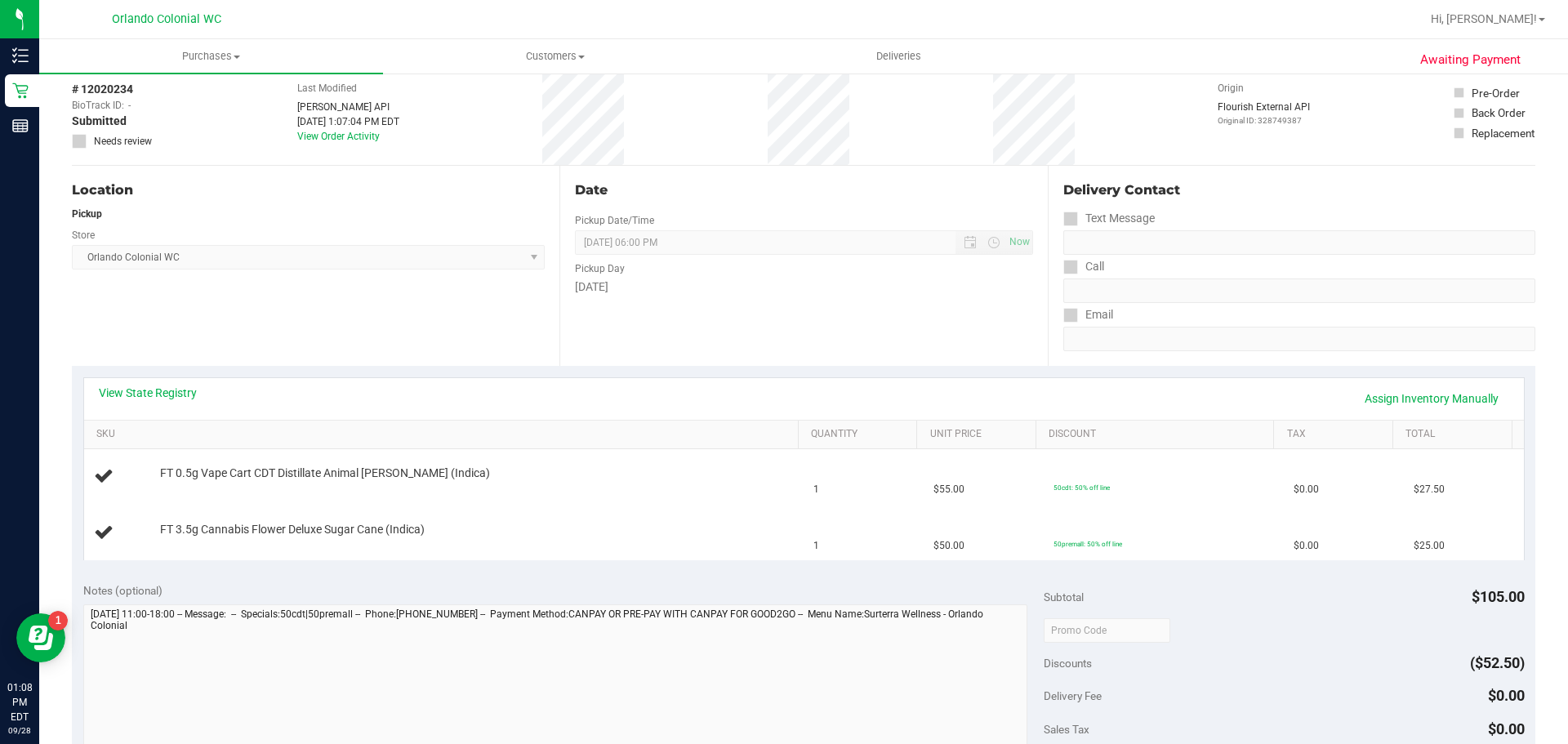
scroll to position [164, 0]
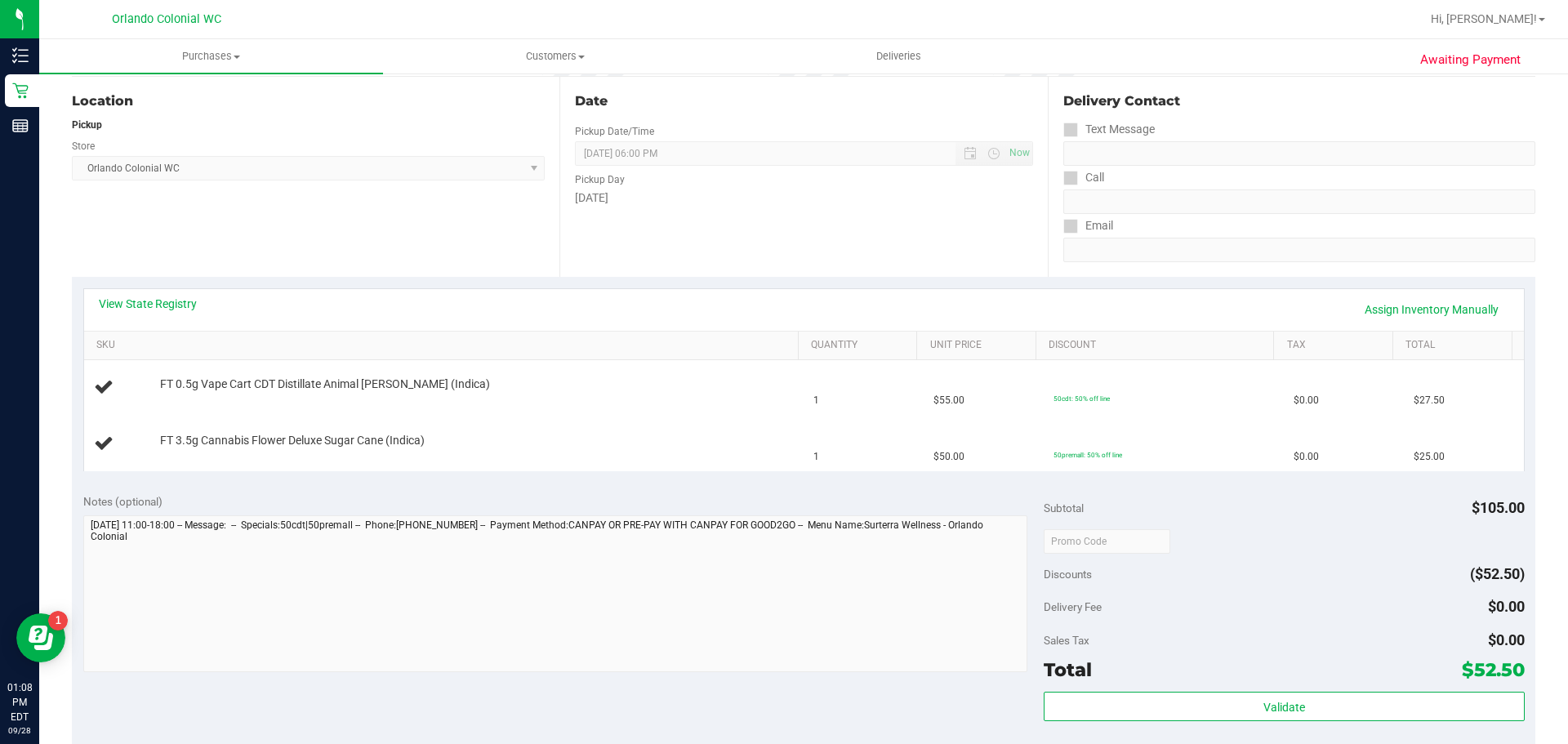
click at [794, 484] on div "Notes (optional) Subtotal $105.00 Discounts ($52.50) Delivery Fee $0.00 Sales T…" at bounding box center [804, 629] width 1464 height 294
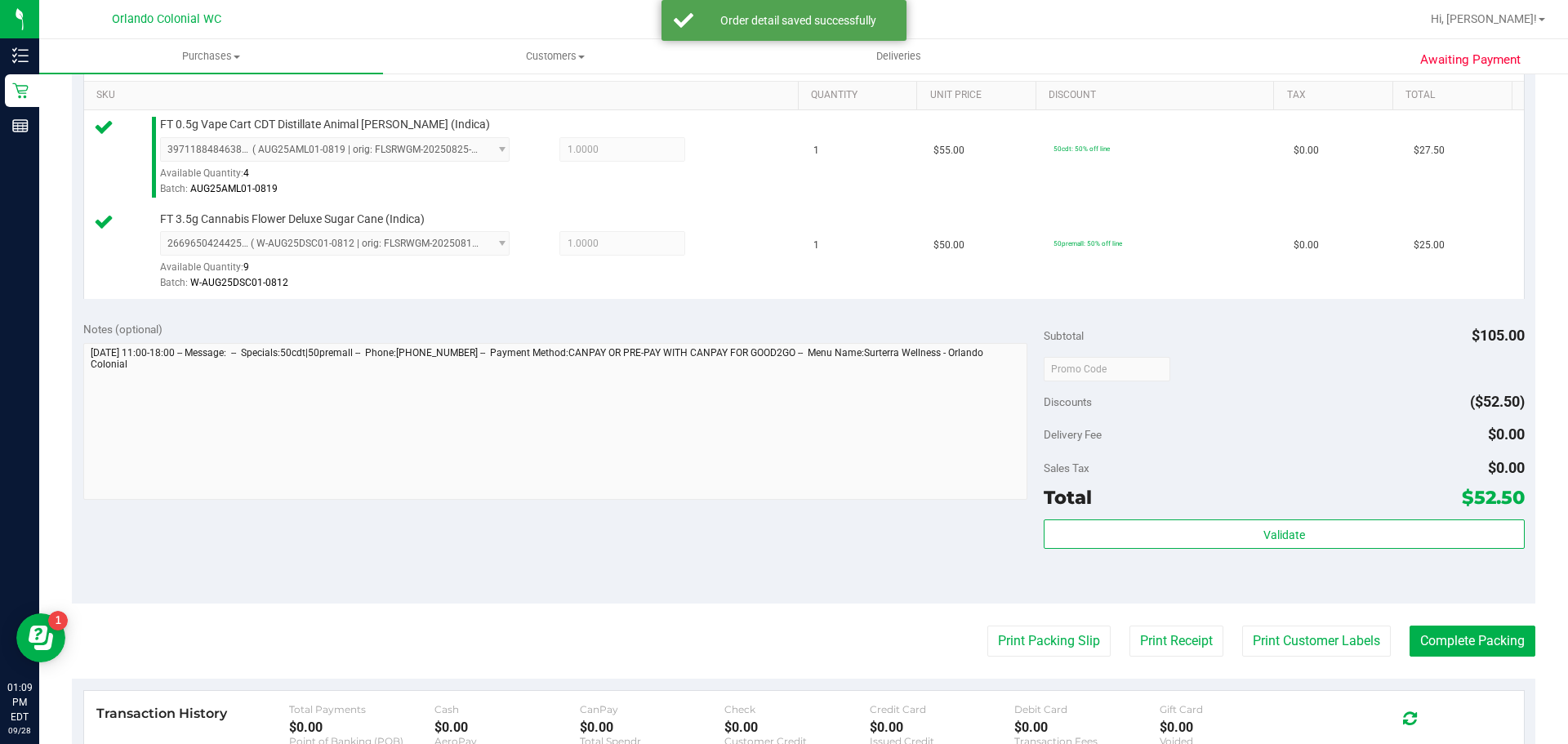
scroll to position [419, 0]
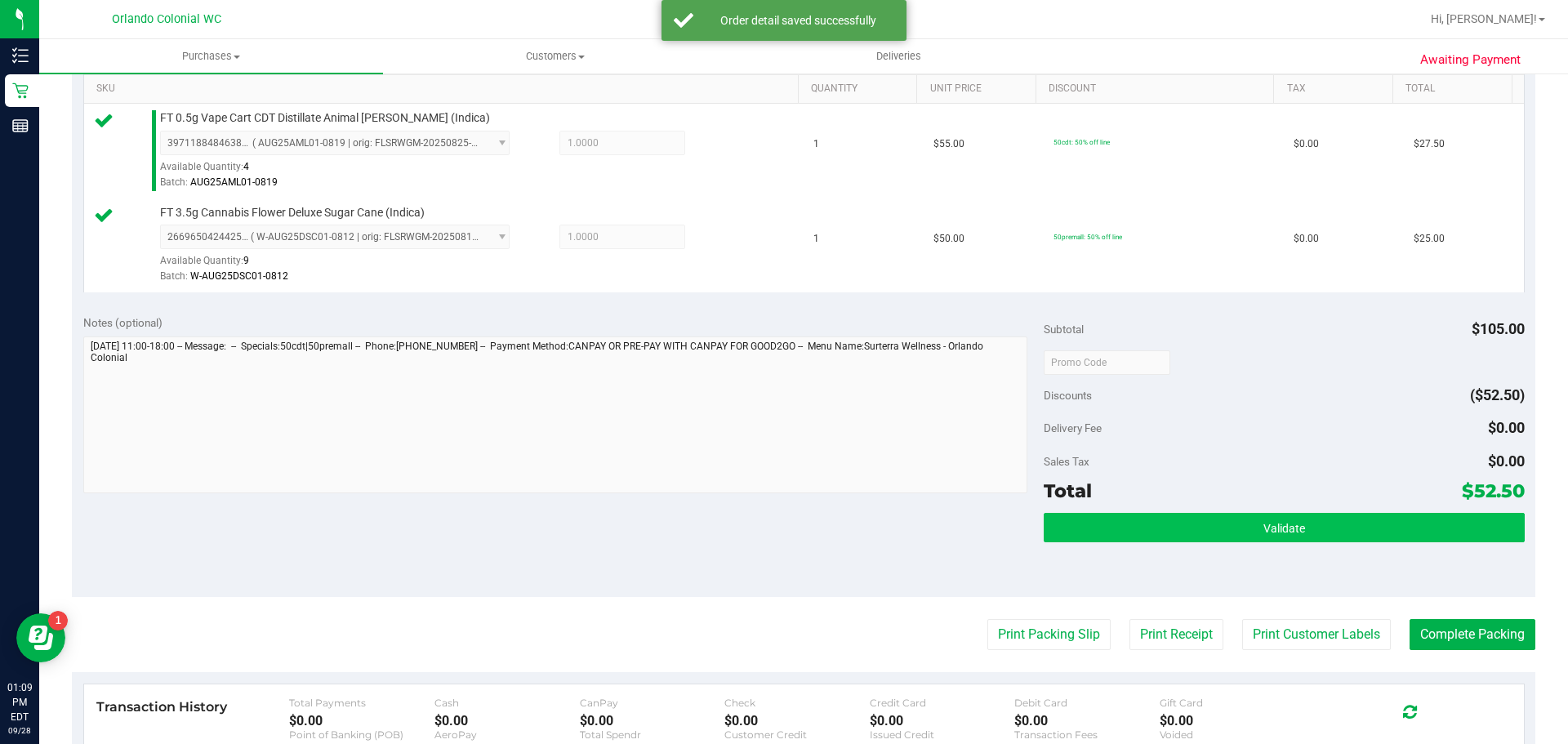
click at [1432, 517] on button "Validate" at bounding box center [1284, 528] width 480 height 30
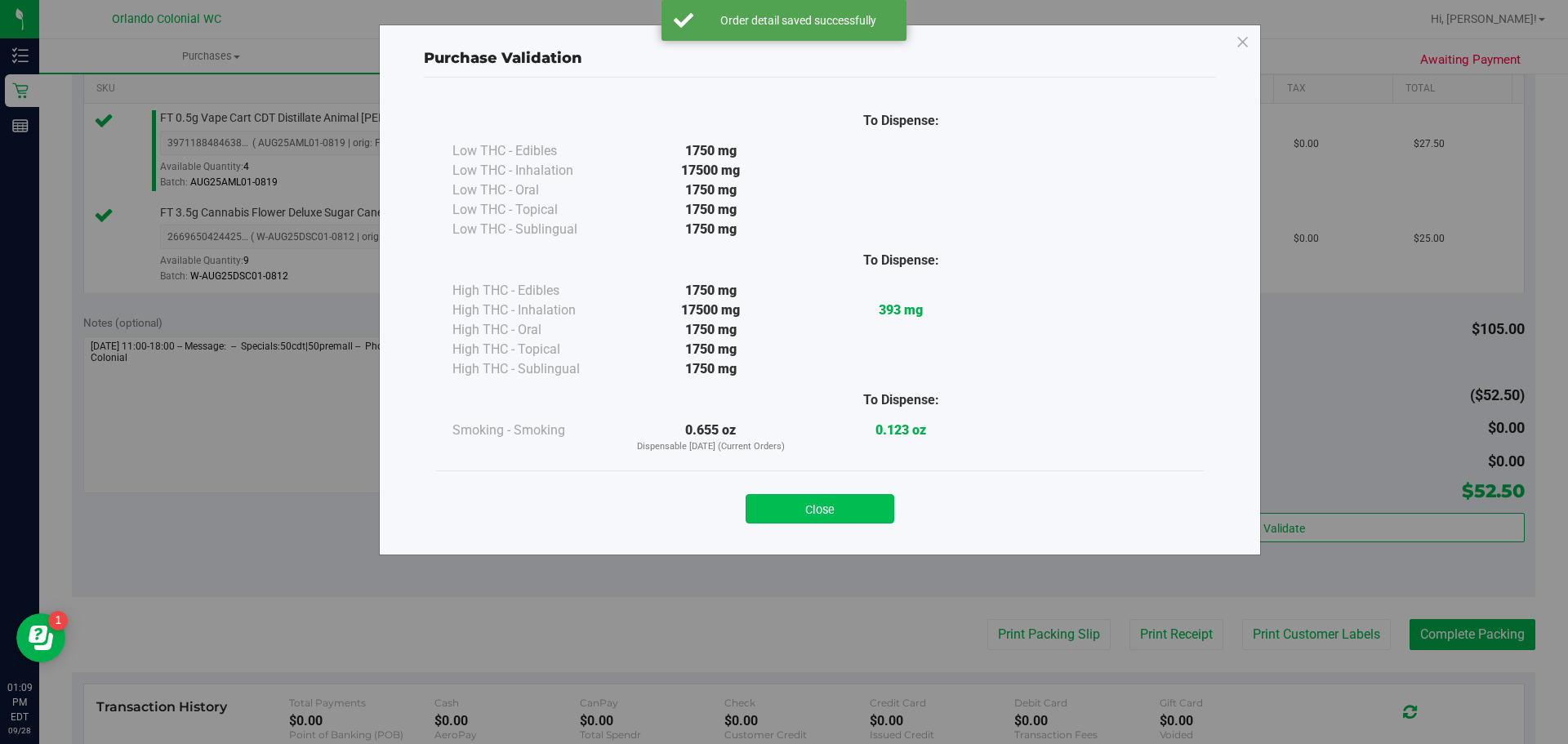
click at [862, 517] on button "Close" at bounding box center [820, 509] width 149 height 30
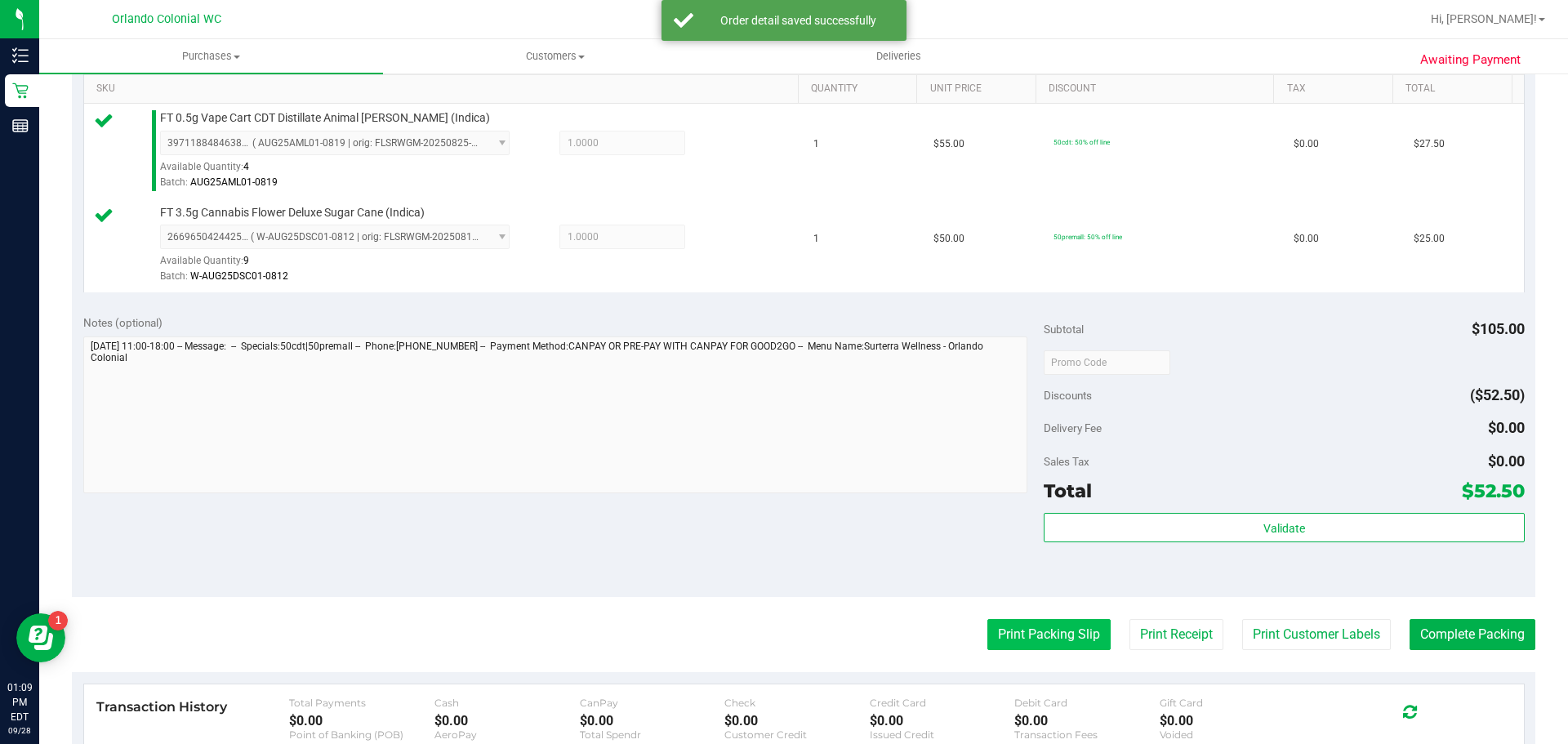
click at [1048, 638] on button "Print Packing Slip" at bounding box center [1049, 634] width 124 height 31
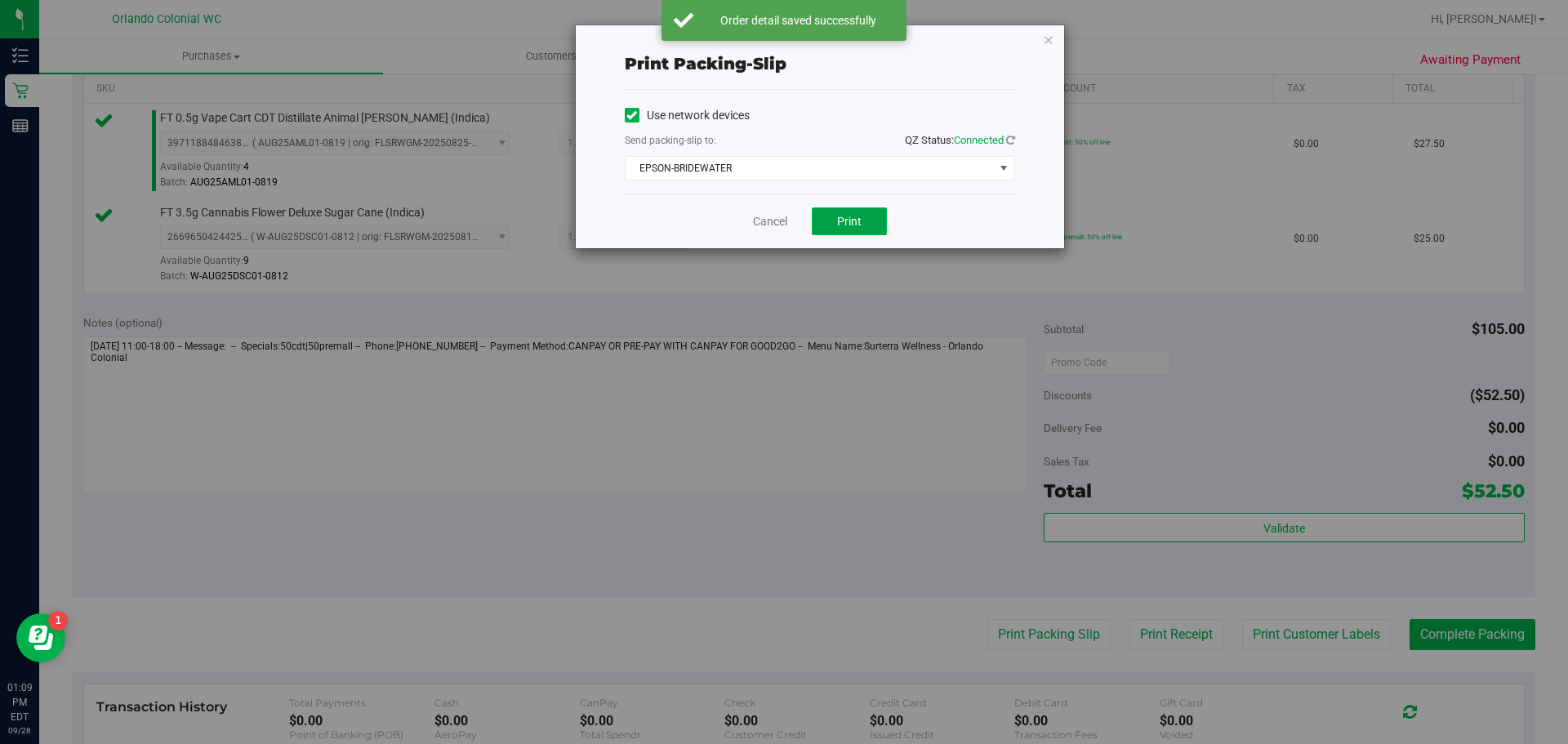
click at [867, 213] on button "Print" at bounding box center [849, 221] width 75 height 28
click at [761, 225] on link "Cancel" at bounding box center [770, 221] width 34 height 17
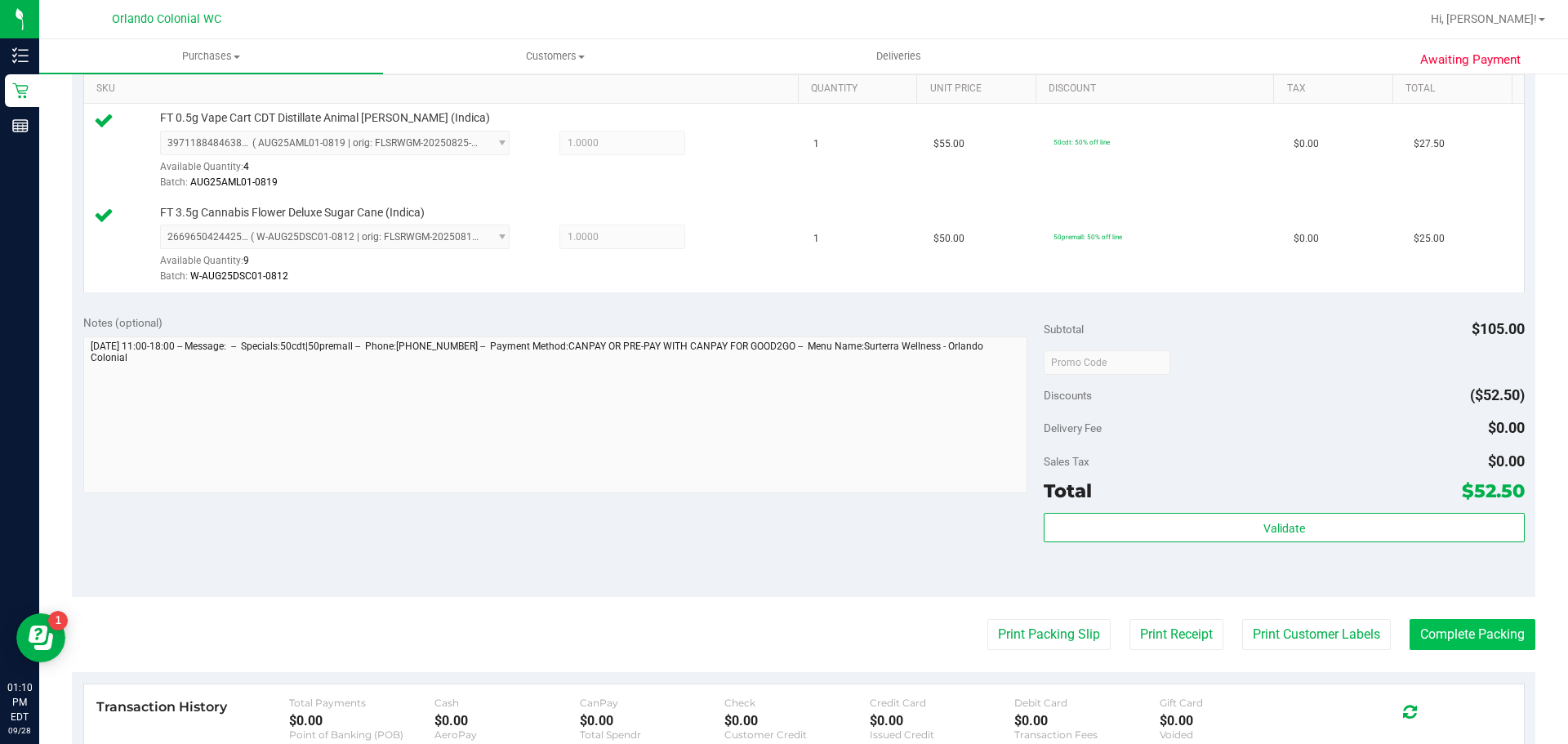
click at [1474, 640] on button "Complete Packing" at bounding box center [1472, 634] width 126 height 31
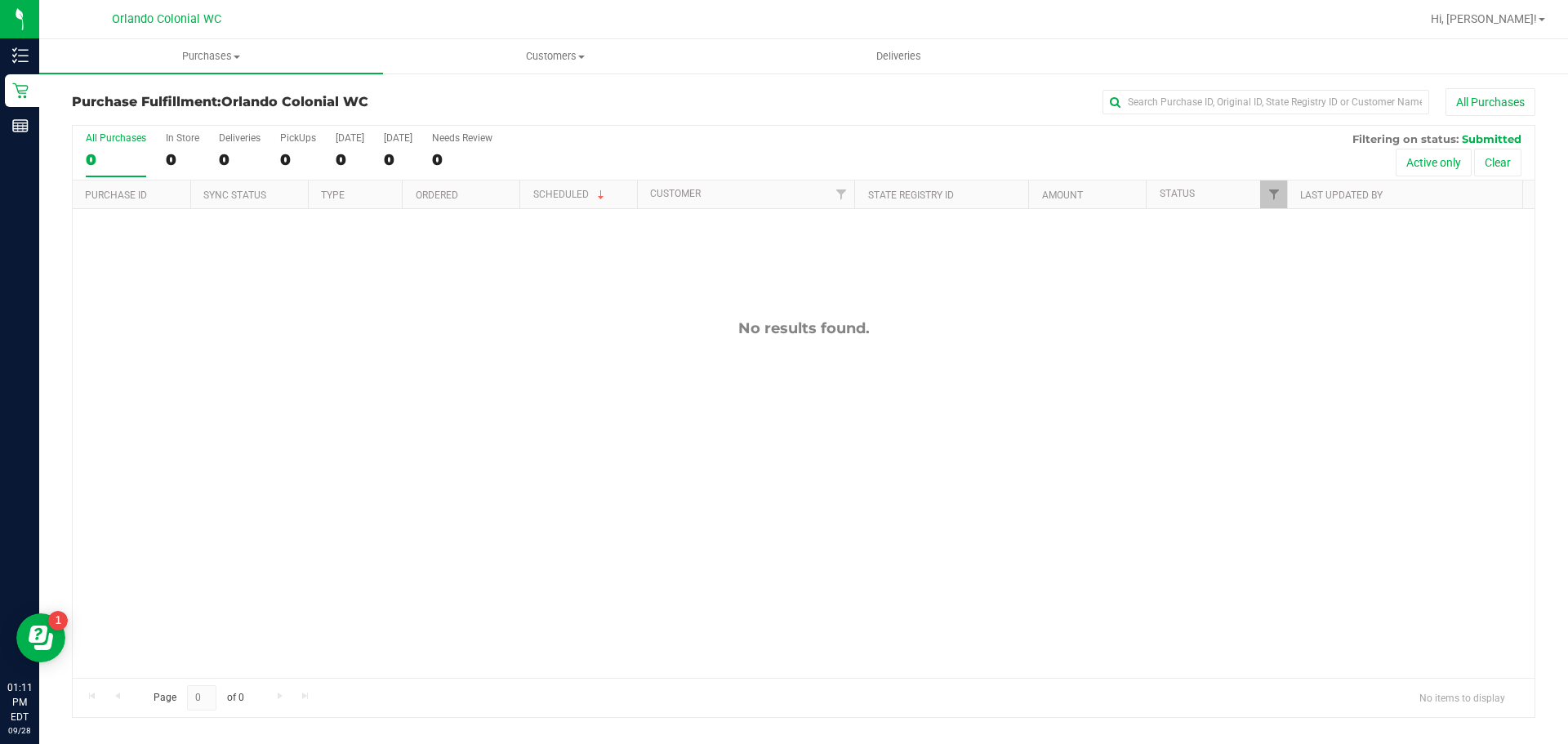
click at [1313, 592] on div "No results found." at bounding box center [804, 498] width 1462 height 579
click at [569, 83] on div "Purchase Fulfillment: Orlando Colonial WC All Purchases All Purchases 0 In Stor…" at bounding box center [804, 403] width 1529 height 662
click at [1156, 526] on div "No results found." at bounding box center [804, 498] width 1462 height 579
